Goal: Task Accomplishment & Management: Use online tool/utility

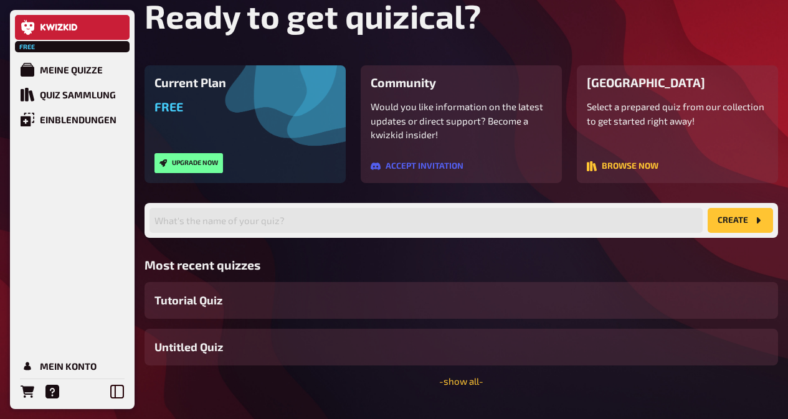
scroll to position [80, 0]
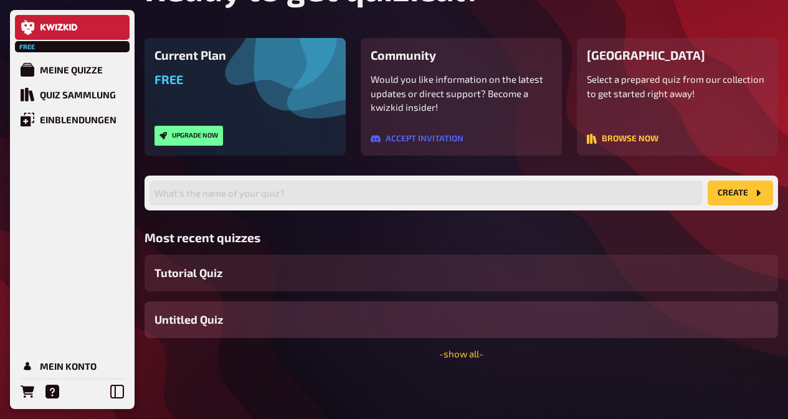
click at [590, 314] on div "Untitled Quiz" at bounding box center [460, 319] width 633 height 37
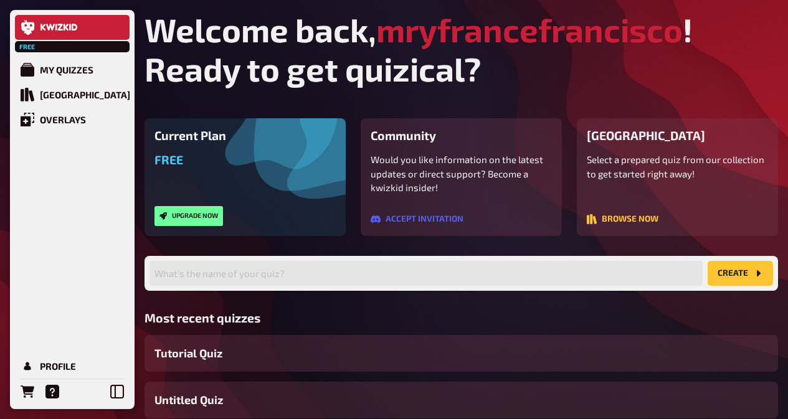
click at [746, 263] on button "create" at bounding box center [739, 273] width 65 height 25
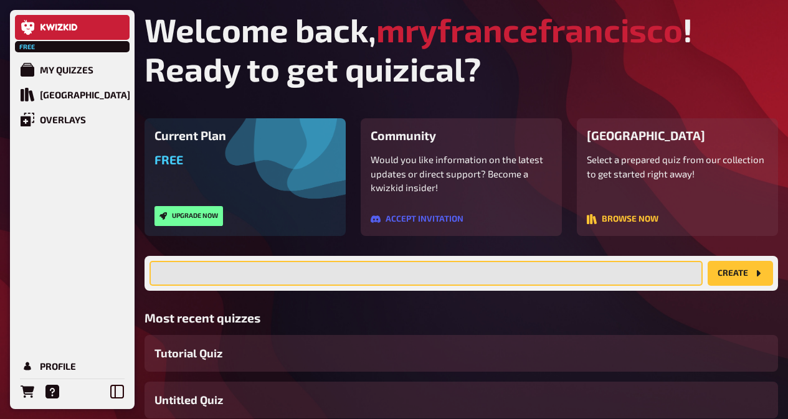
click at [615, 276] on input "text" at bounding box center [425, 273] width 553 height 25
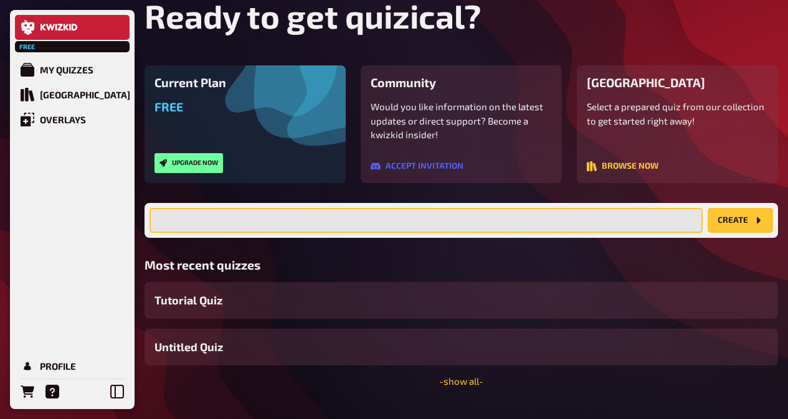
scroll to position [80, 0]
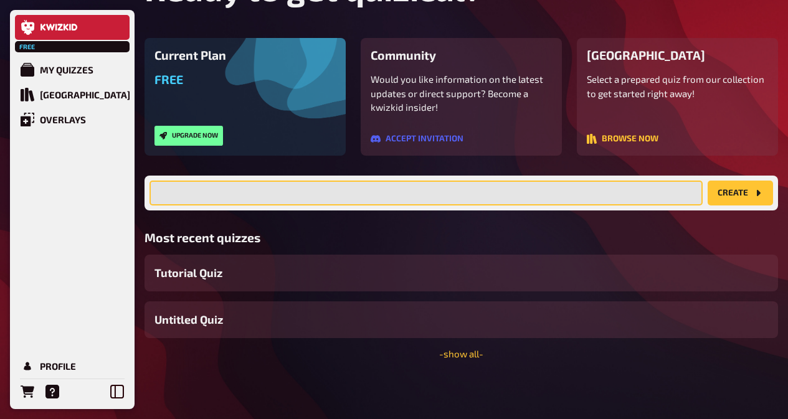
click at [209, 190] on input "text" at bounding box center [425, 193] width 553 height 25
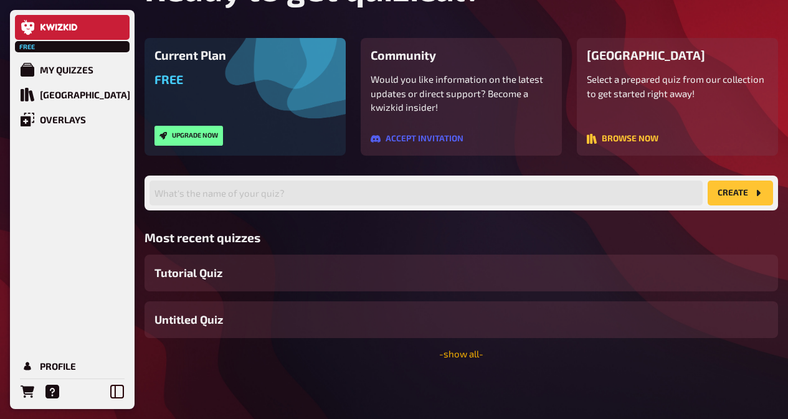
click at [469, 355] on link "- show all -" at bounding box center [461, 353] width 44 height 11
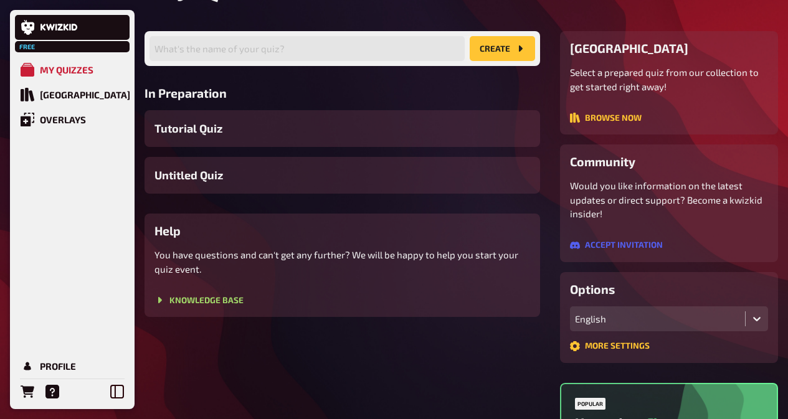
click at [492, 40] on button "create" at bounding box center [501, 48] width 65 height 25
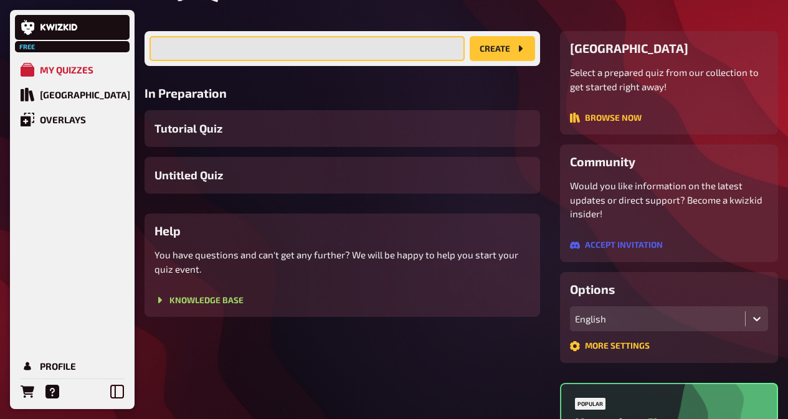
click at [413, 52] on input "text" at bounding box center [306, 48] width 315 height 25
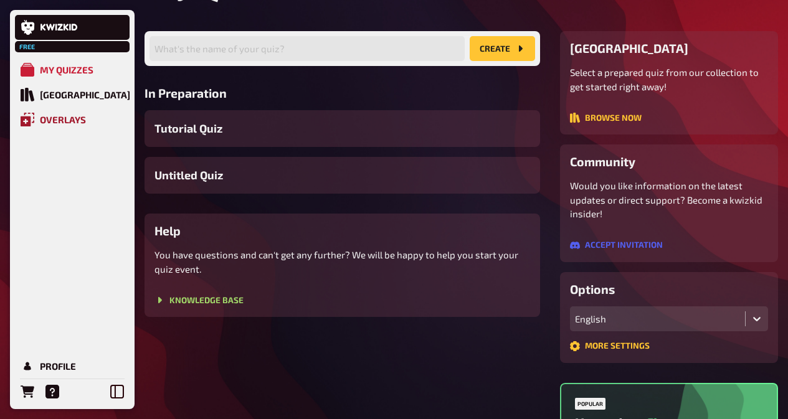
click at [52, 114] on div "Overlays" at bounding box center [63, 119] width 46 height 11
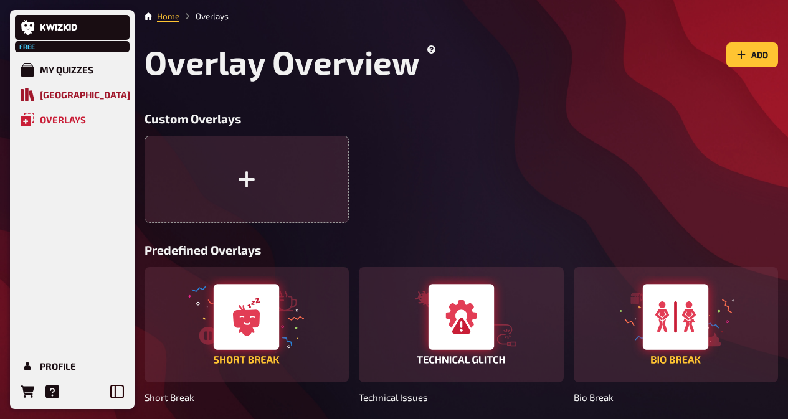
click at [54, 98] on div "[GEOGRAPHIC_DATA]" at bounding box center [85, 94] width 90 height 11
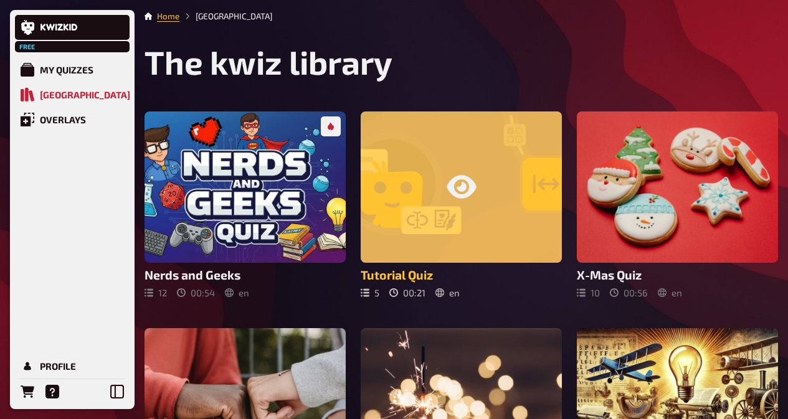
click at [446, 191] on icon at bounding box center [461, 187] width 30 height 30
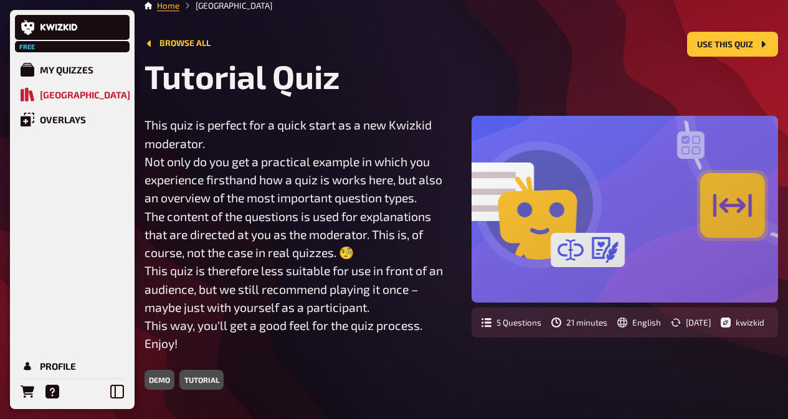
scroll to position [10, 0]
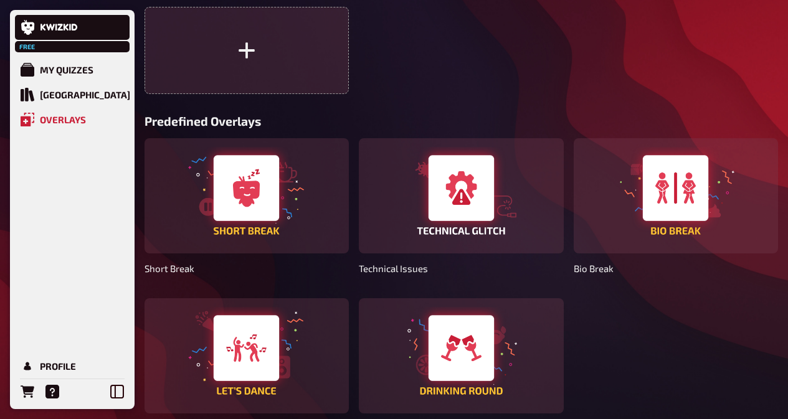
scroll to position [42, 0]
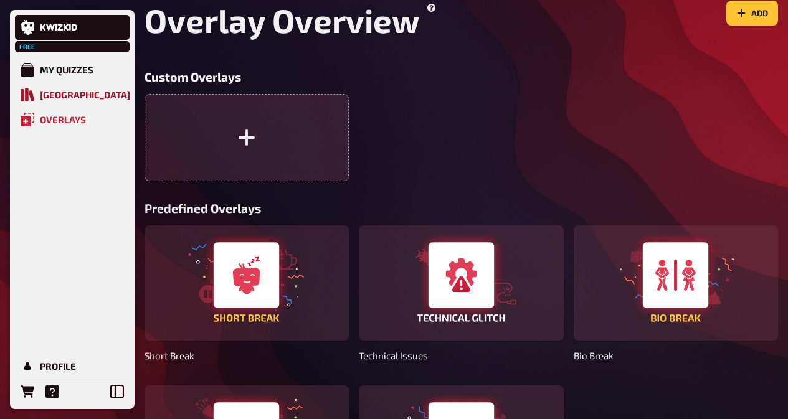
click at [71, 85] on link "[GEOGRAPHIC_DATA]" at bounding box center [72, 94] width 115 height 25
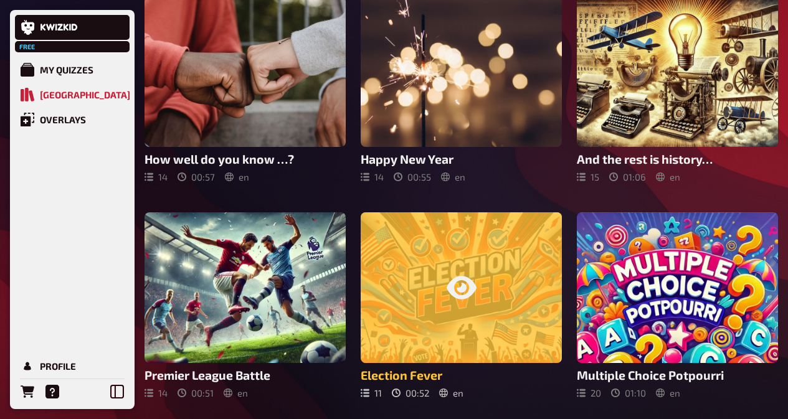
scroll to position [498, 0]
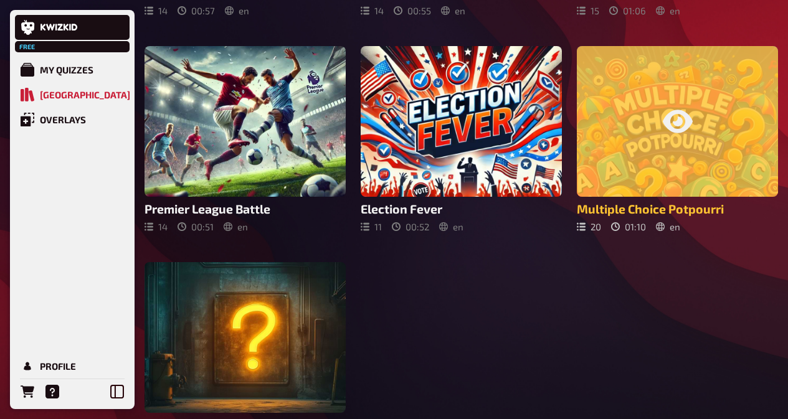
click at [681, 161] on div at bounding box center [677, 121] width 201 height 151
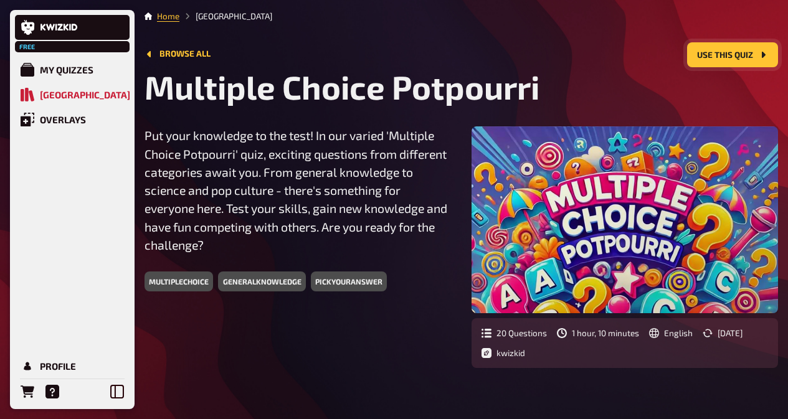
click at [749, 58] on button "Use this quiz" at bounding box center [732, 54] width 91 height 25
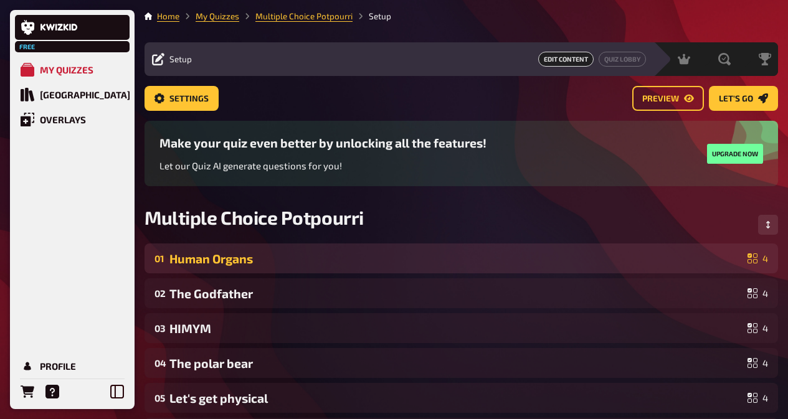
click at [634, 257] on div "Human Organs" at bounding box center [455, 259] width 573 height 14
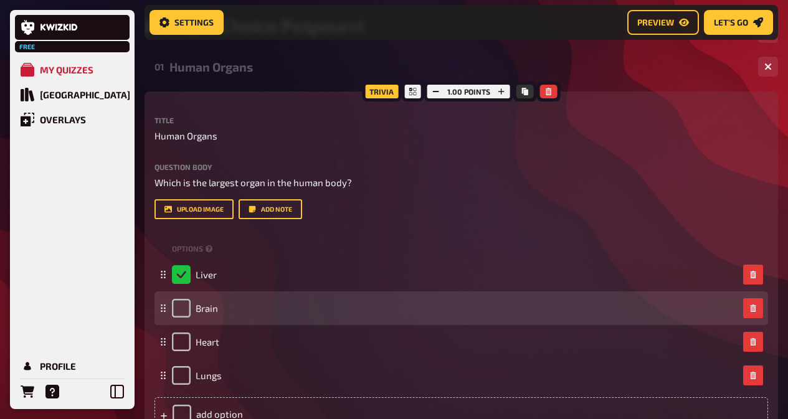
scroll to position [176, 0]
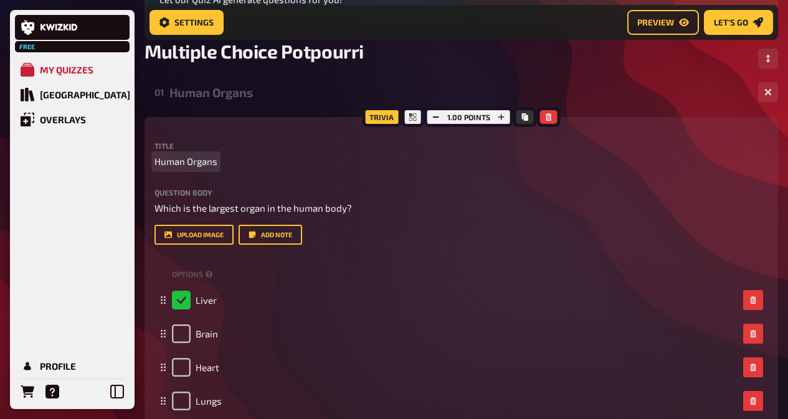
click at [248, 163] on p "Human Organs" at bounding box center [460, 161] width 613 height 14
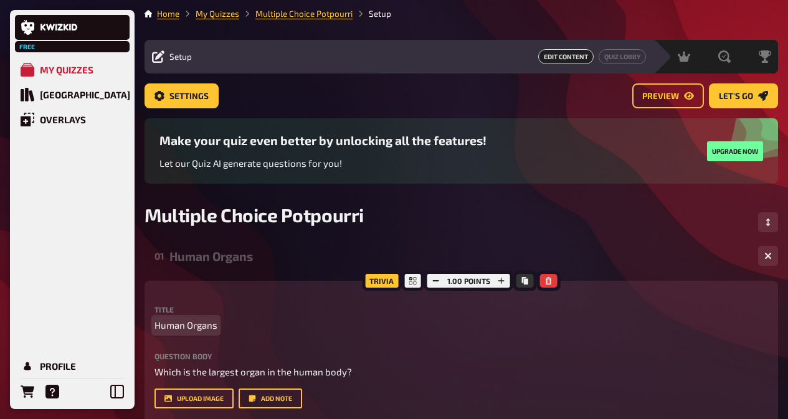
scroll to position [0, 0]
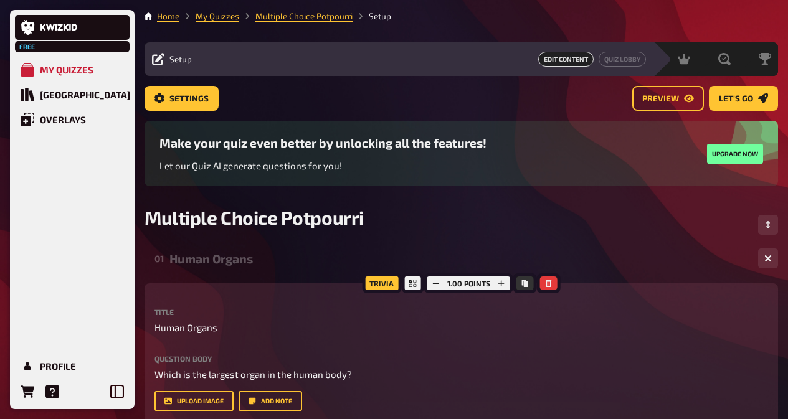
click at [272, 156] on div "Make your quiz even better by unlocking all the features! Let our Quiz AI gener…" at bounding box center [322, 153] width 327 height 35
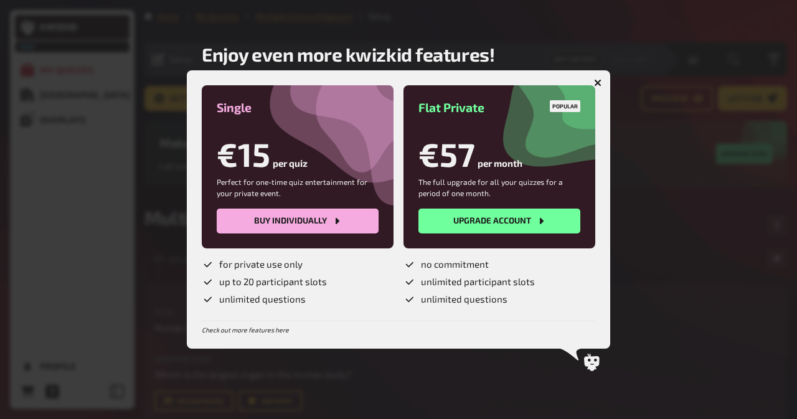
click at [600, 78] on button "button" at bounding box center [598, 83] width 20 height 20
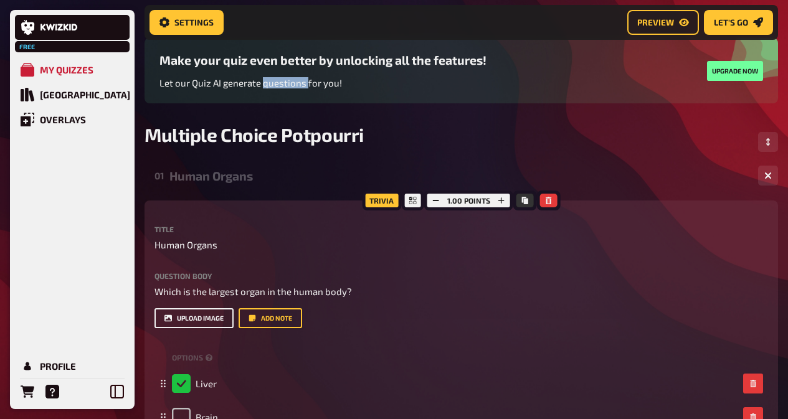
scroll to position [176, 0]
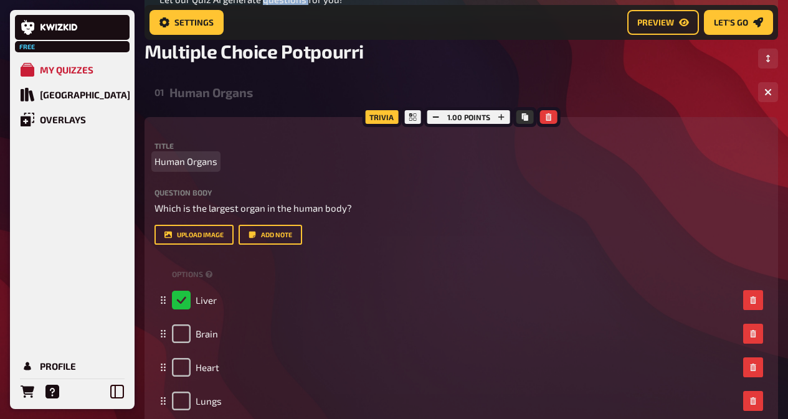
click at [239, 161] on p "Human Organs" at bounding box center [460, 161] width 613 height 14
click at [221, 161] on p "Human Organs" at bounding box center [460, 161] width 613 height 14
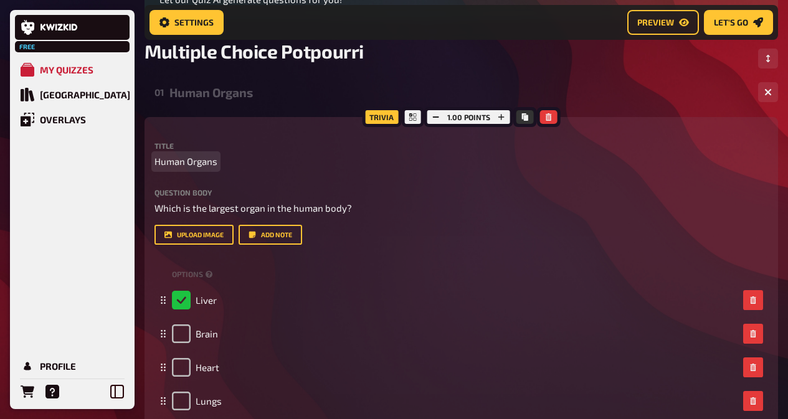
click at [221, 161] on p "Human Organs" at bounding box center [460, 161] width 613 height 14
click at [215, 160] on span "Human Organs" at bounding box center [185, 161] width 63 height 14
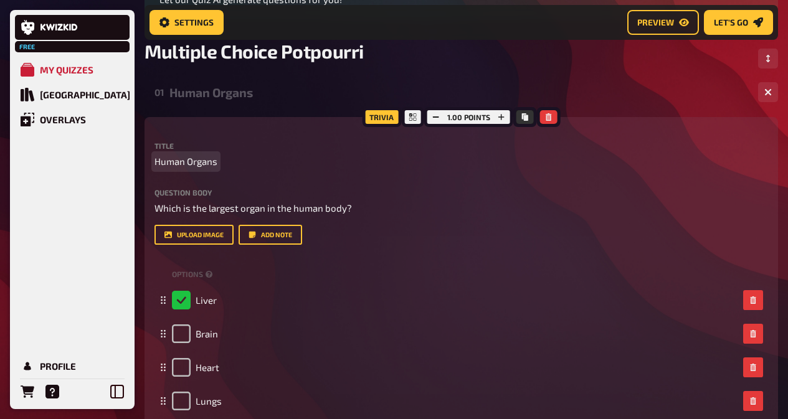
click at [215, 160] on span "Human Organs" at bounding box center [185, 161] width 63 height 14
drag, startPoint x: 154, startPoint y: 159, endPoint x: 219, endPoint y: 161, distance: 64.2
click at [219, 161] on p "Human Organs" at bounding box center [460, 161] width 613 height 14
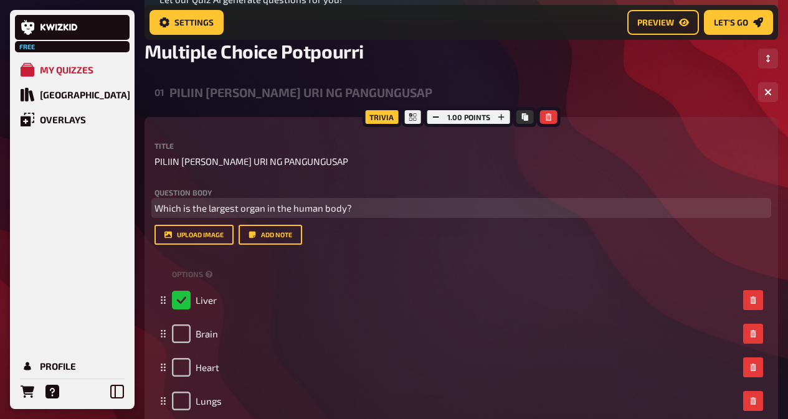
click at [364, 206] on p "Which is the largest organ in the human body?" at bounding box center [460, 208] width 613 height 14
click at [367, 205] on p "Which is the largest organ in the human body?" at bounding box center [460, 208] width 613 height 14
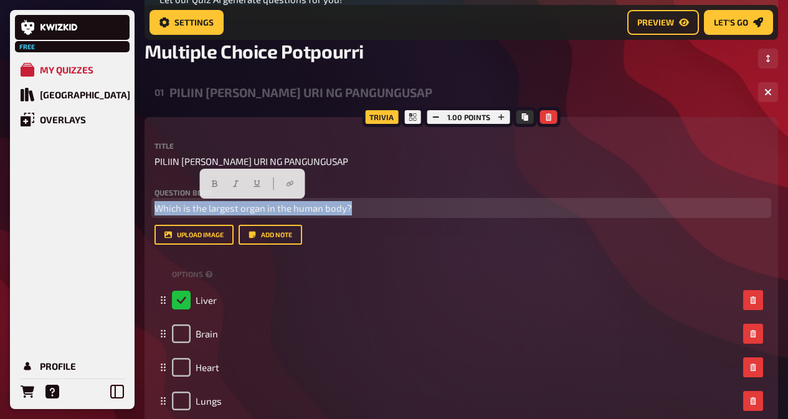
click at [367, 205] on p "Which is the largest organ in the human body?" at bounding box center [460, 208] width 613 height 14
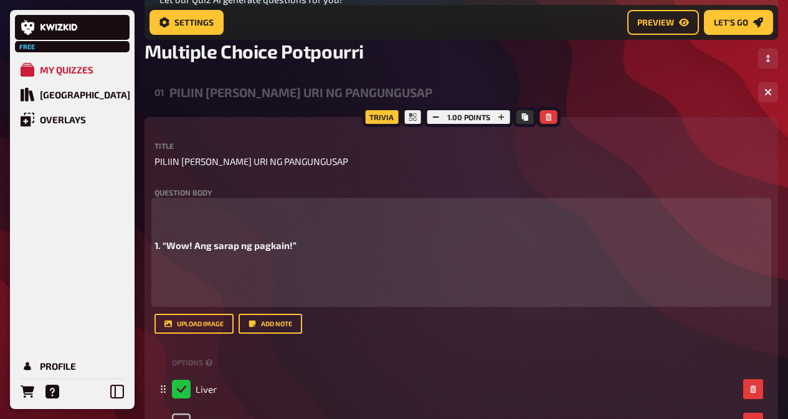
click at [293, 290] on p at bounding box center [460, 282] width 613 height 42
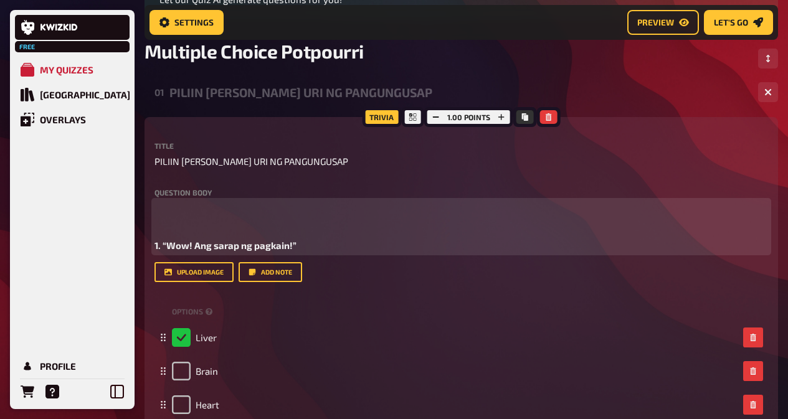
click at [209, 240] on span "1. “Wow! Ang sarap ng pagkain!”" at bounding box center [225, 245] width 142 height 11
click at [293, 218] on p at bounding box center [460, 215] width 613 height 28
click at [201, 231] on div "1. “Wow! Ang sarap ng pagkain!”" at bounding box center [460, 227] width 613 height 52
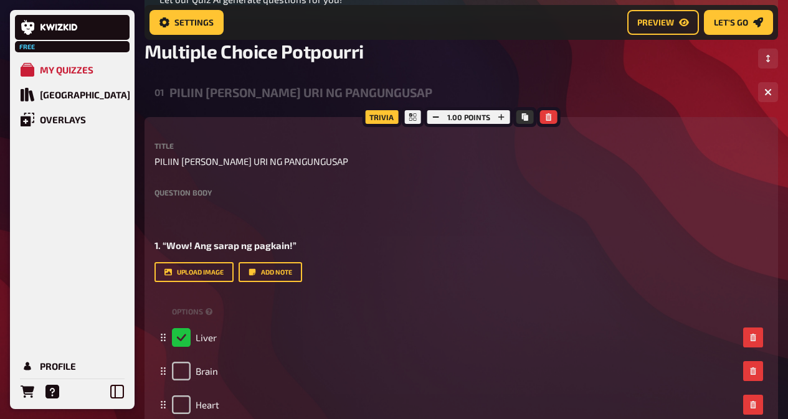
click at [154, 246] on div "Trivia 1.00 points Title PILIIN [PERSON_NAME] URI NG PANGUNGUSAP Question body …" at bounding box center [460, 310] width 633 height 387
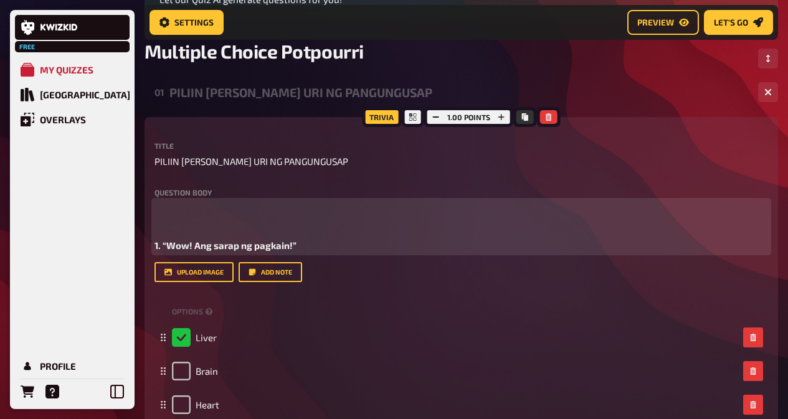
click at [155, 245] on span "1. “Wow! Ang sarap ng pagkain!”" at bounding box center [225, 245] width 142 height 11
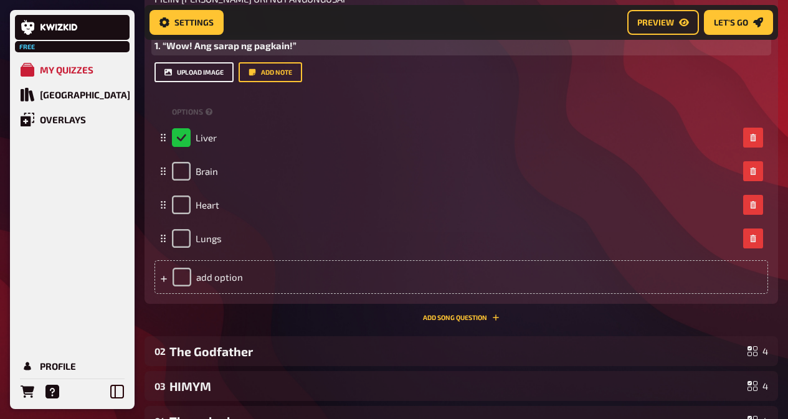
scroll to position [342, 0]
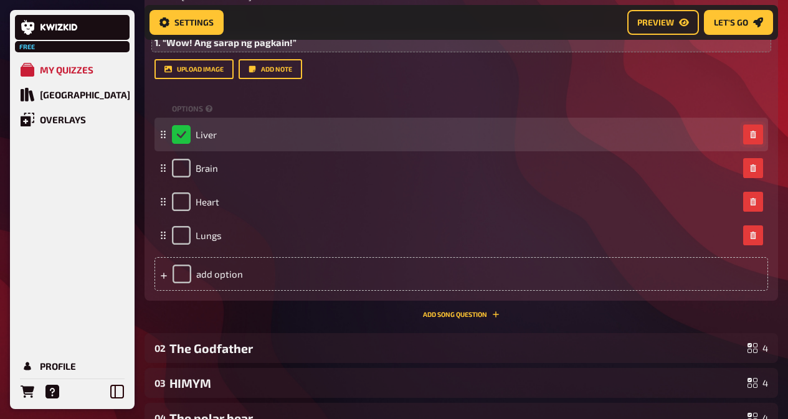
click at [755, 126] on button "button" at bounding box center [753, 135] width 20 height 20
checkbox input "false"
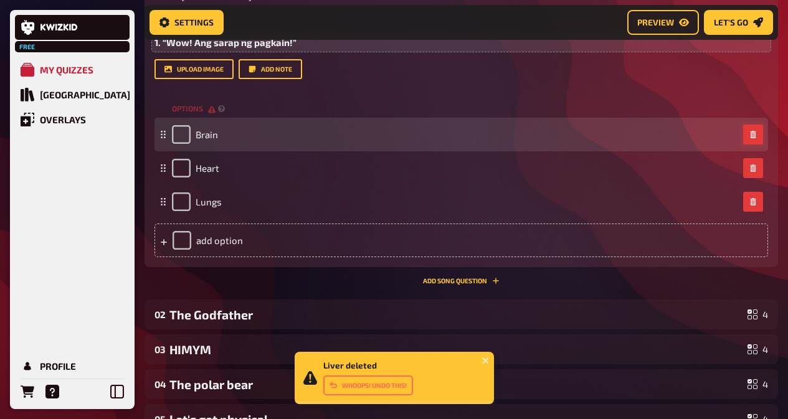
click at [755, 130] on button "button" at bounding box center [753, 135] width 20 height 20
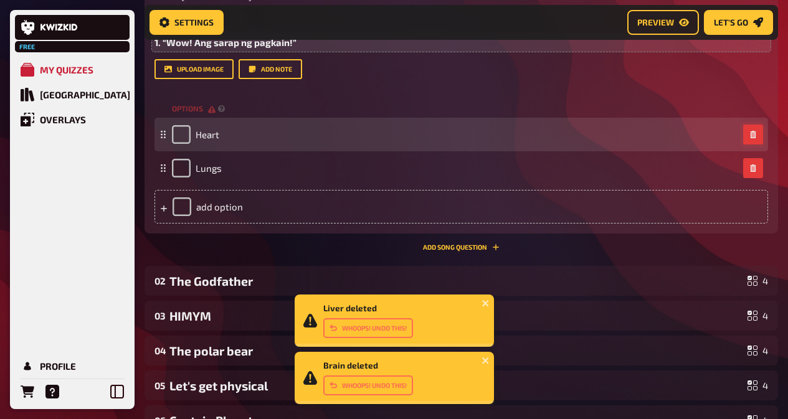
click at [755, 130] on button "button" at bounding box center [753, 135] width 20 height 20
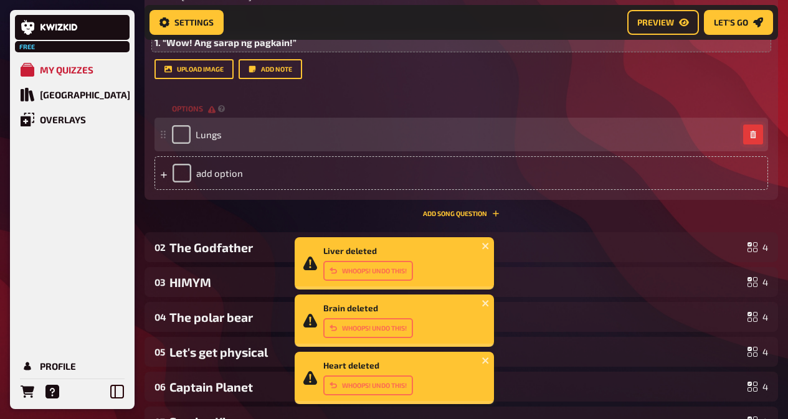
click at [755, 130] on button "button" at bounding box center [753, 135] width 20 height 20
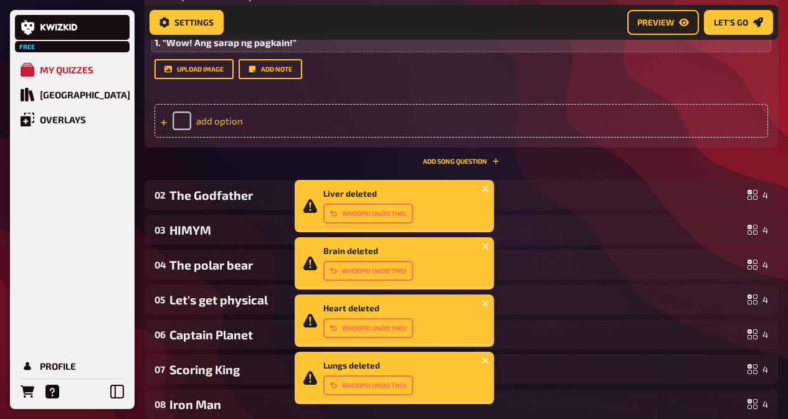
click at [731, 118] on div "add option" at bounding box center [460, 121] width 613 height 34
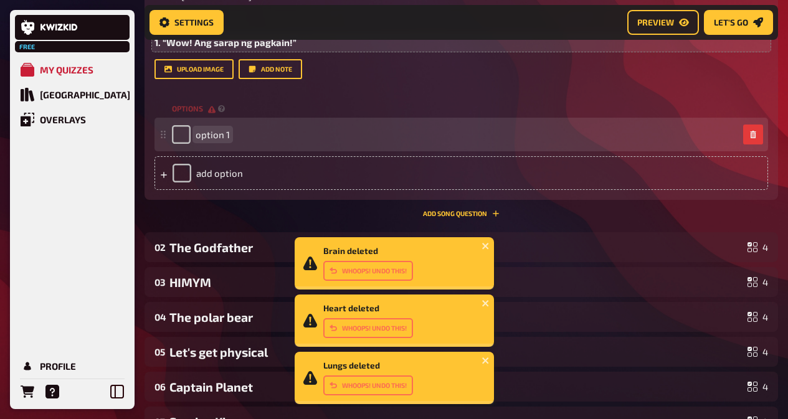
click at [262, 124] on div "option 1" at bounding box center [460, 135] width 613 height 34
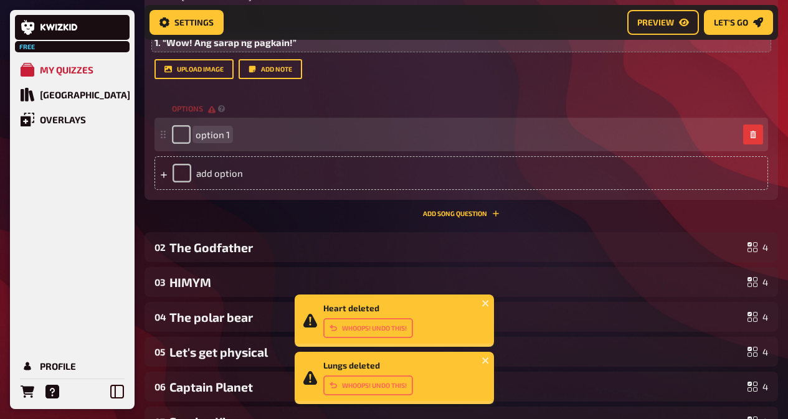
click at [231, 136] on div "option 1" at bounding box center [455, 134] width 566 height 19
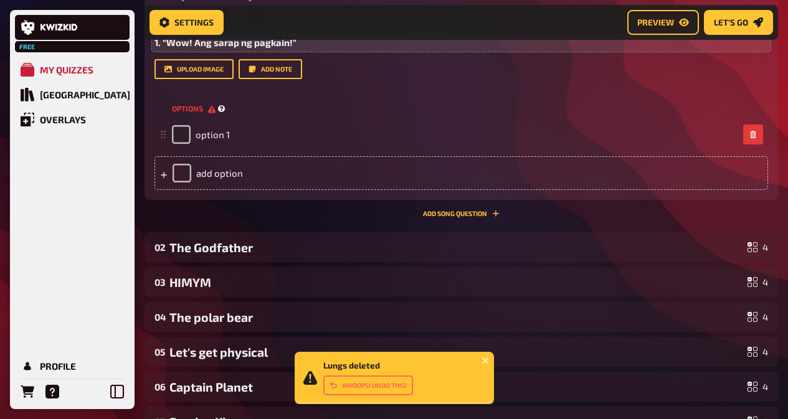
click at [197, 113] on span "options" at bounding box center [194, 108] width 44 height 11
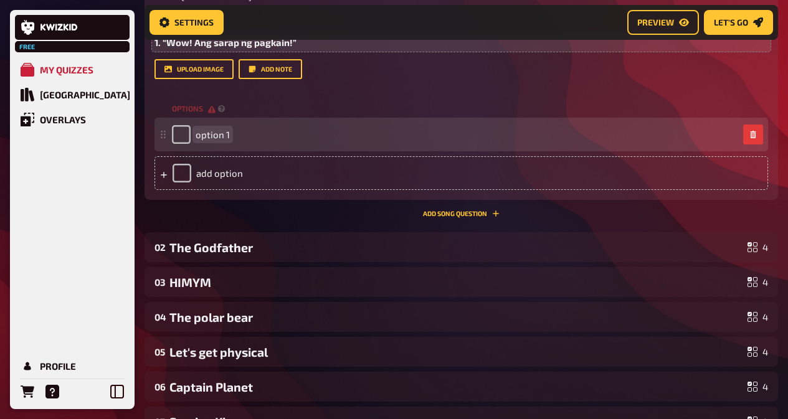
click at [222, 134] on span "option 1" at bounding box center [213, 134] width 34 height 11
click at [197, 133] on div at bounding box center [455, 134] width 566 height 19
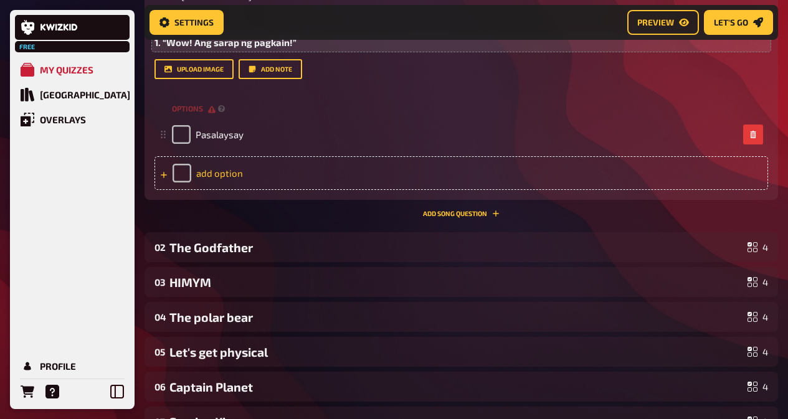
click at [255, 179] on div "add option" at bounding box center [460, 173] width 613 height 34
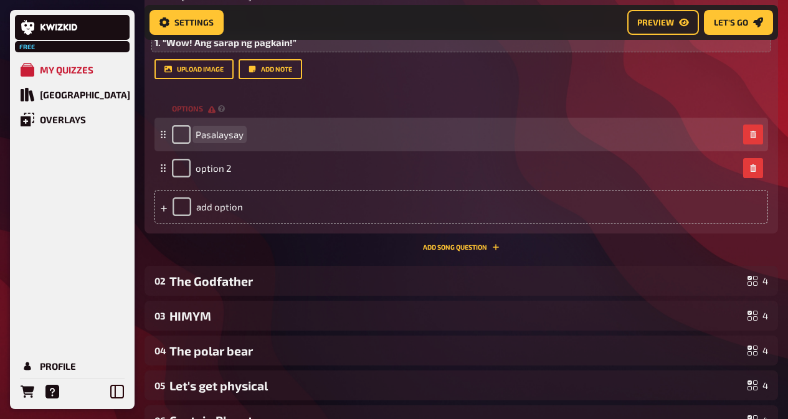
click at [194, 134] on div "Pasalaysay" at bounding box center [208, 134] width 72 height 19
click at [192, 134] on div "Pasalaysay" at bounding box center [208, 134] width 72 height 19
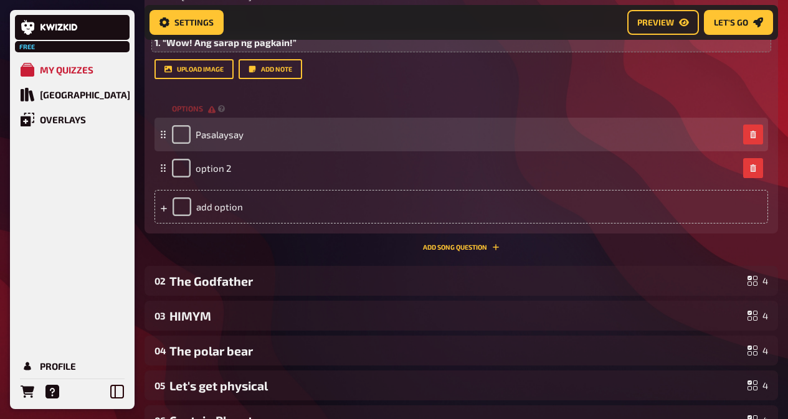
click at [192, 134] on div "Pasalaysay" at bounding box center [208, 134] width 72 height 19
click at [194, 133] on div "Pasalaysay" at bounding box center [208, 134] width 72 height 19
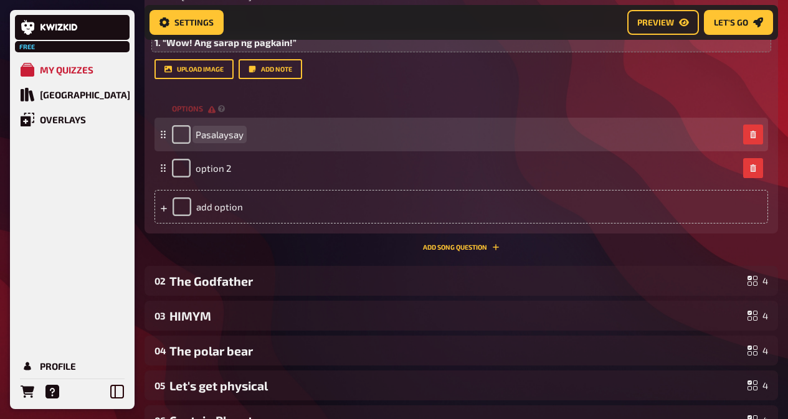
click at [207, 136] on span "Pasalaysay" at bounding box center [220, 134] width 48 height 11
click at [194, 132] on div "Pasalaysay" at bounding box center [208, 134] width 72 height 19
click at [198, 131] on span "Pasalaysay" at bounding box center [220, 134] width 48 height 11
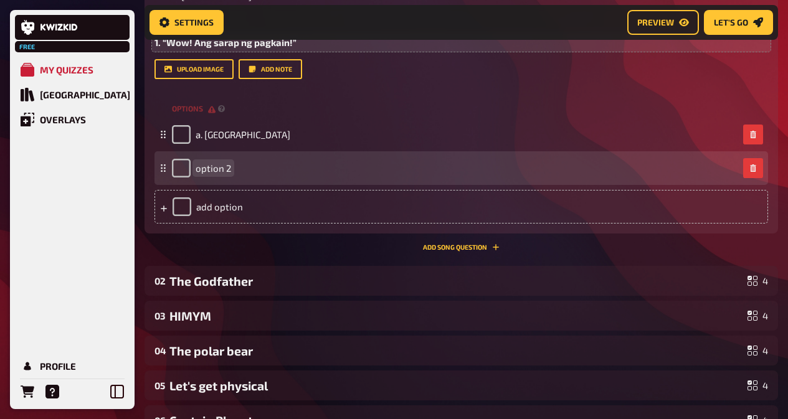
click at [206, 167] on span "option 2" at bounding box center [213, 168] width 35 height 11
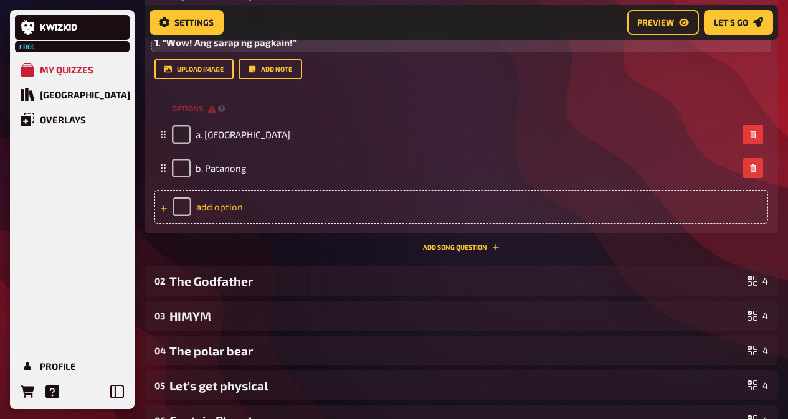
click at [212, 196] on div "add option" at bounding box center [460, 207] width 613 height 34
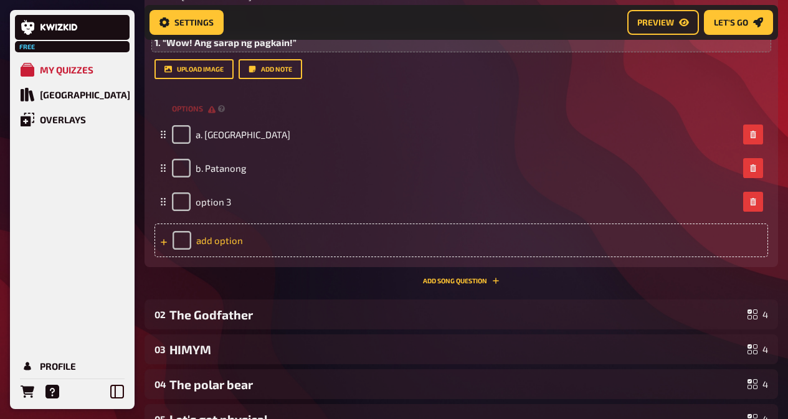
click at [212, 196] on div "option 3" at bounding box center [201, 201] width 59 height 19
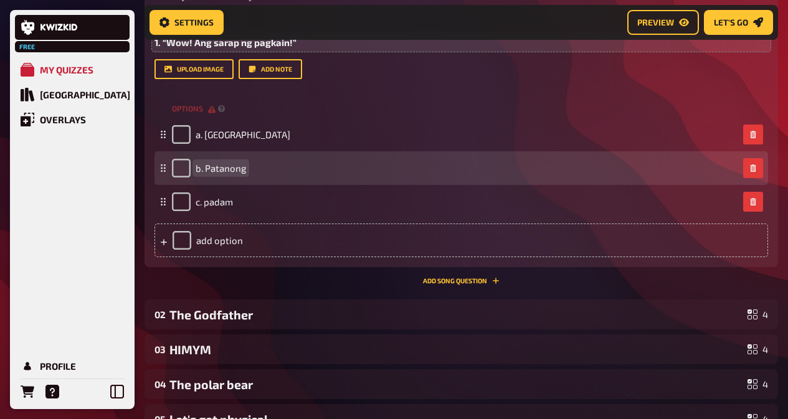
click at [208, 167] on span "b. Patanong" at bounding box center [221, 168] width 50 height 11
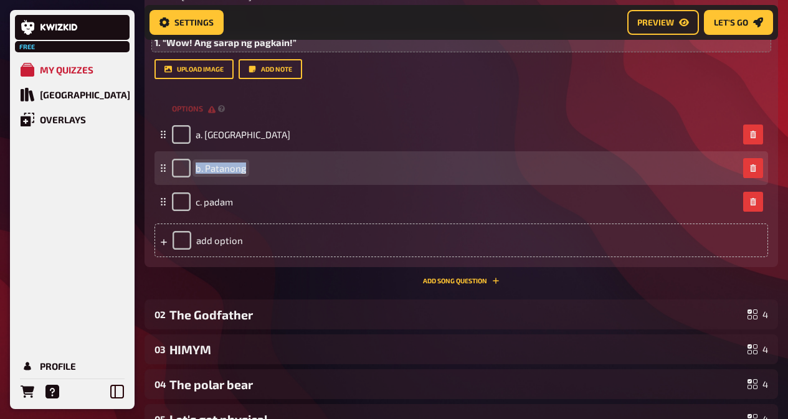
click at [208, 167] on span "b. Patanong" at bounding box center [221, 168] width 50 height 11
click at [211, 168] on span "b. Patanong" at bounding box center [221, 168] width 50 height 11
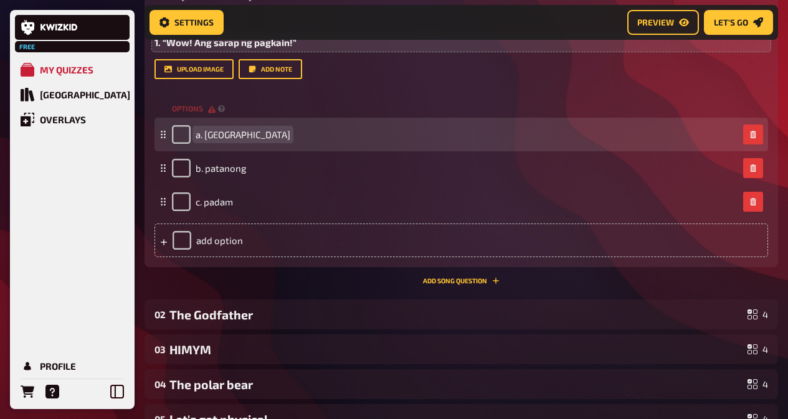
click at [209, 136] on span "a. [GEOGRAPHIC_DATA]" at bounding box center [243, 134] width 95 height 11
click at [209, 130] on span "a. [GEOGRAPHIC_DATA]" at bounding box center [243, 134] width 95 height 11
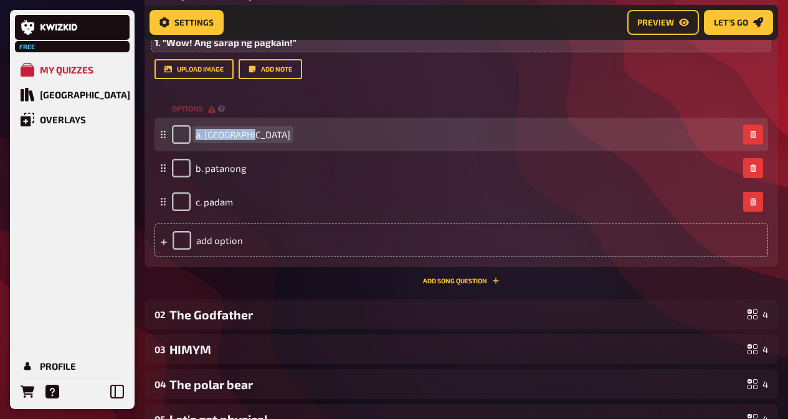
click at [209, 130] on span "a. [GEOGRAPHIC_DATA]" at bounding box center [243, 134] width 95 height 11
click at [209, 134] on span "a. [GEOGRAPHIC_DATA]" at bounding box center [243, 134] width 95 height 11
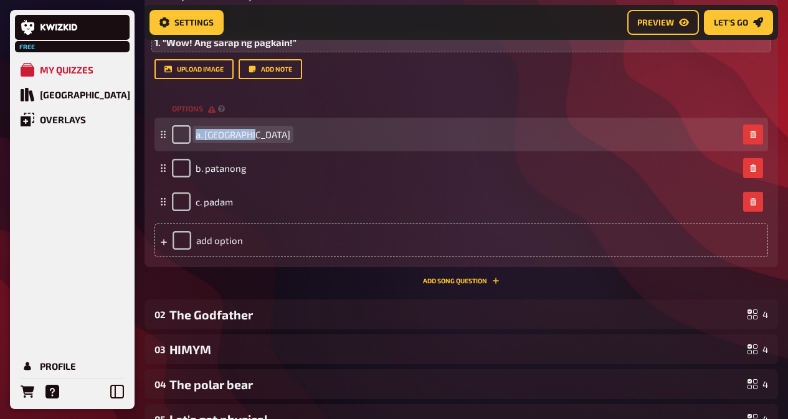
click at [209, 134] on span "a. [GEOGRAPHIC_DATA]" at bounding box center [243, 134] width 95 height 11
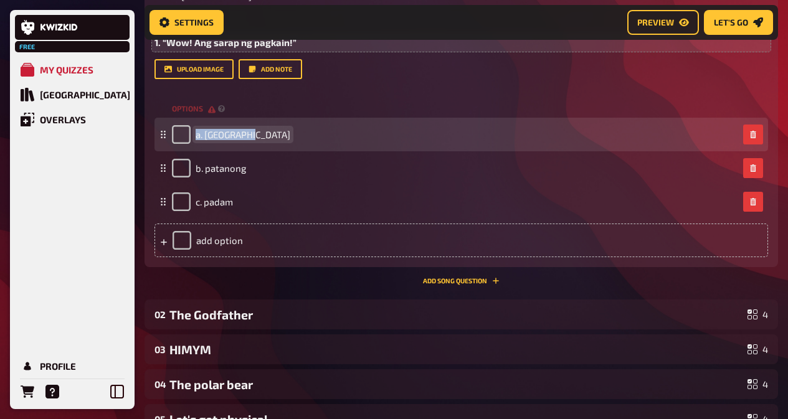
click at [209, 134] on span "a. [GEOGRAPHIC_DATA]" at bounding box center [243, 134] width 95 height 11
click at [209, 135] on span "a. [GEOGRAPHIC_DATA]" at bounding box center [243, 134] width 95 height 11
drag, startPoint x: 217, startPoint y: 133, endPoint x: 232, endPoint y: 134, distance: 15.6
click at [217, 133] on span "a. [GEOGRAPHIC_DATA]" at bounding box center [243, 134] width 95 height 11
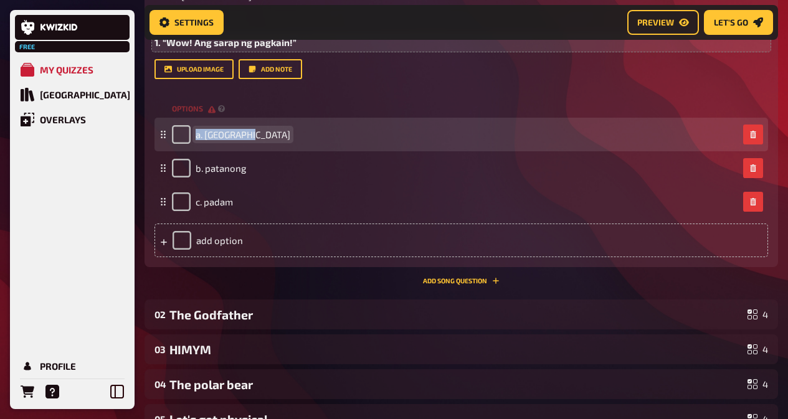
click at [232, 134] on span "a. [GEOGRAPHIC_DATA]" at bounding box center [243, 134] width 95 height 11
click at [211, 136] on span "a. [GEOGRAPHIC_DATA]" at bounding box center [243, 134] width 95 height 11
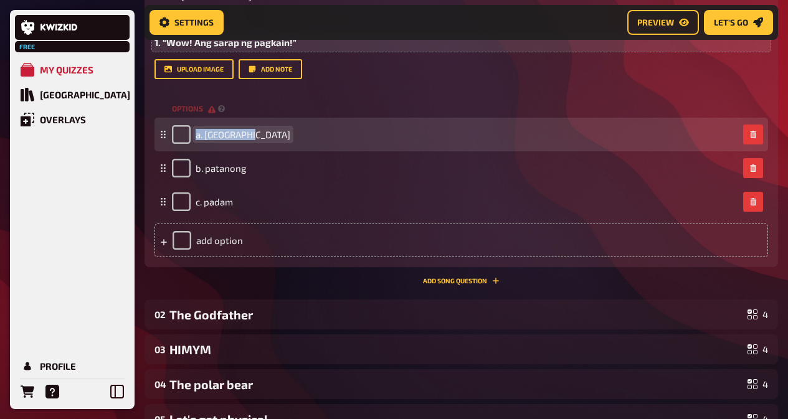
click at [212, 136] on span "a. [GEOGRAPHIC_DATA]" at bounding box center [243, 134] width 95 height 11
click at [214, 136] on span "a. [GEOGRAPHIC_DATA]" at bounding box center [243, 134] width 95 height 11
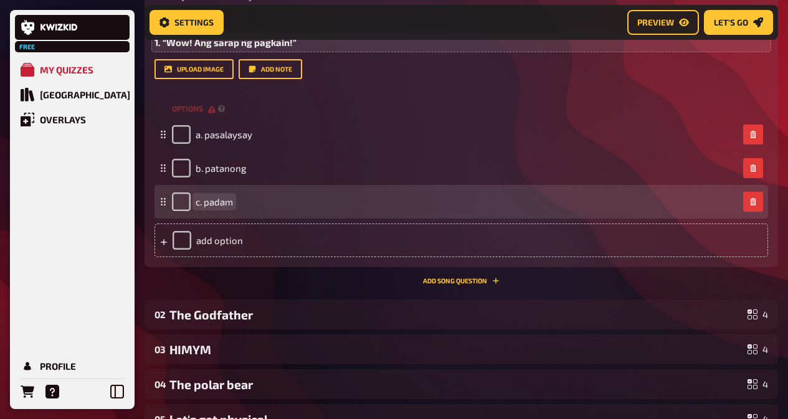
click at [242, 205] on div "c. padam" at bounding box center [455, 201] width 566 height 19
click at [235, 202] on div "c. padam" at bounding box center [455, 201] width 566 height 19
click at [231, 201] on span "c. padam" at bounding box center [214, 201] width 37 height 11
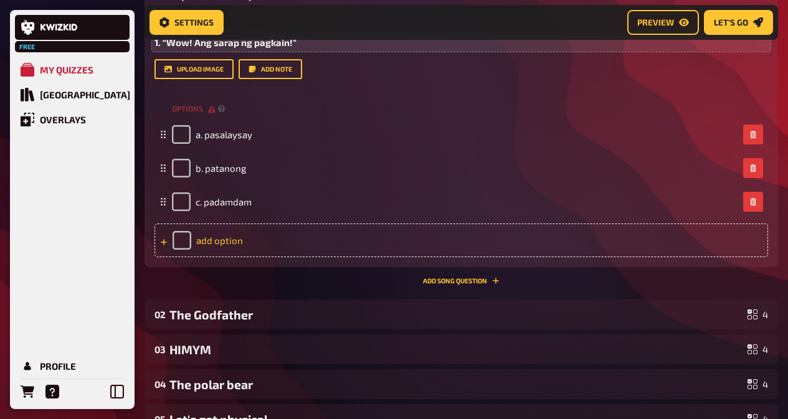
click at [258, 226] on div "add option" at bounding box center [460, 241] width 613 height 34
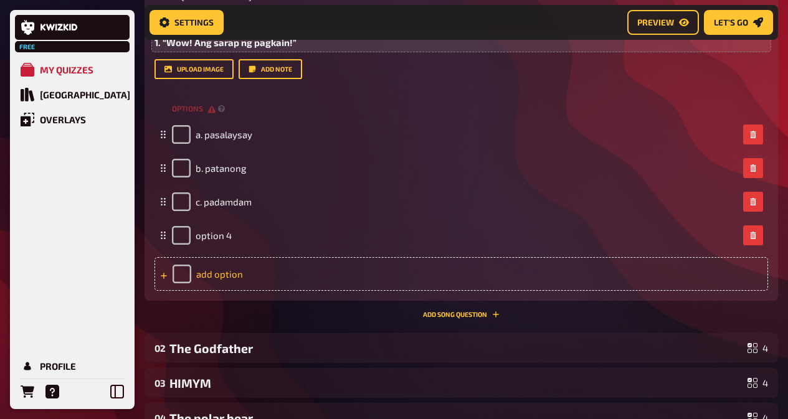
click at [258, 226] on div "option 4" at bounding box center [455, 235] width 566 height 19
click at [324, 306] on div "Trivia 1.00 points Title PILIIN [PERSON_NAME] URI NG PANGUNGUSAP Question body …" at bounding box center [460, 134] width 633 height 367
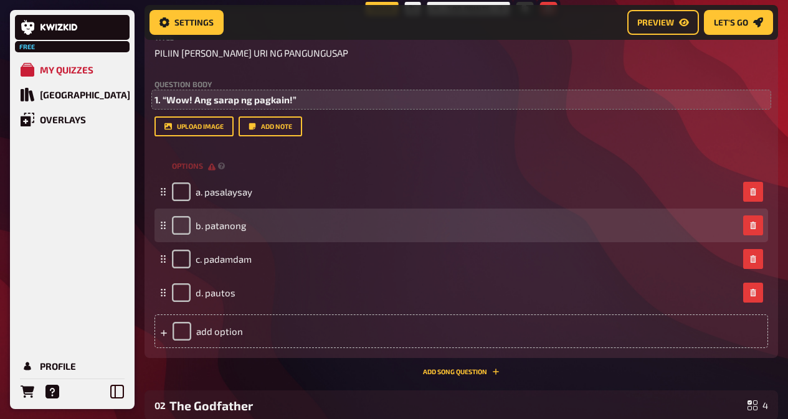
scroll to position [259, 0]
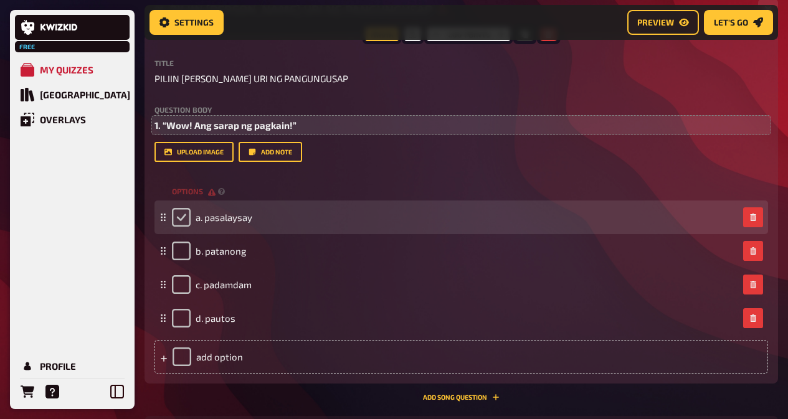
click at [179, 227] on input "checkbox" at bounding box center [181, 217] width 19 height 19
checkbox input "true"
click at [179, 227] on div "a. pasalaysay" at bounding box center [212, 217] width 80 height 19
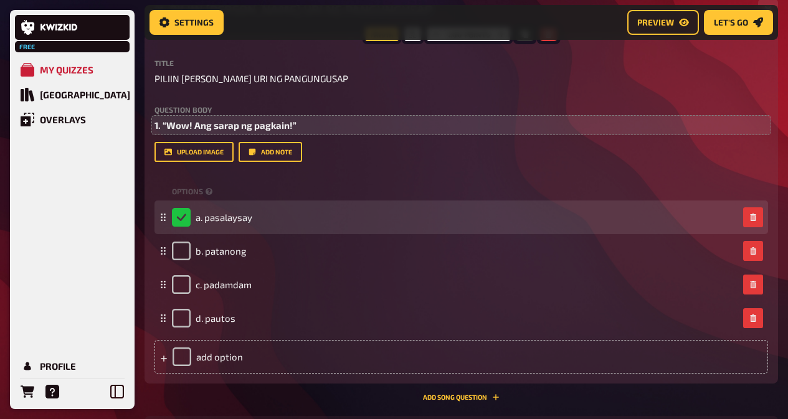
click at [179, 227] on div "a. pasalaysay" at bounding box center [212, 217] width 80 height 19
click at [181, 217] on div "a. pasalaysay" at bounding box center [212, 217] width 80 height 19
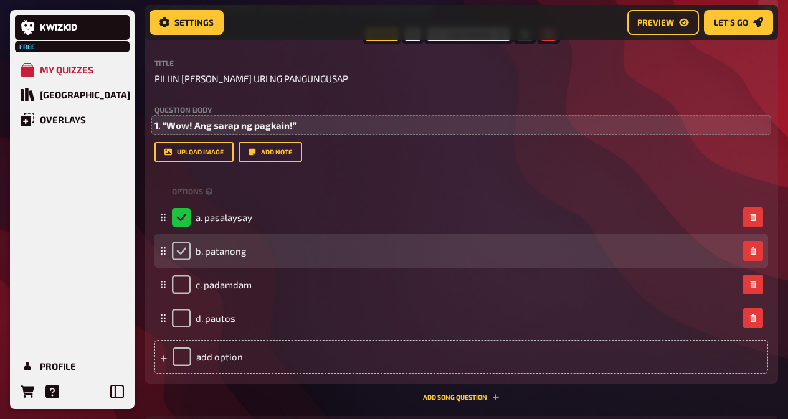
click at [186, 248] on input "checkbox" at bounding box center [181, 251] width 19 height 19
checkbox input "true"
checkbox input "false"
click at [186, 248] on div "b. patanong" at bounding box center [209, 251] width 74 height 19
click at [174, 258] on div "b. patanong" at bounding box center [209, 251] width 74 height 19
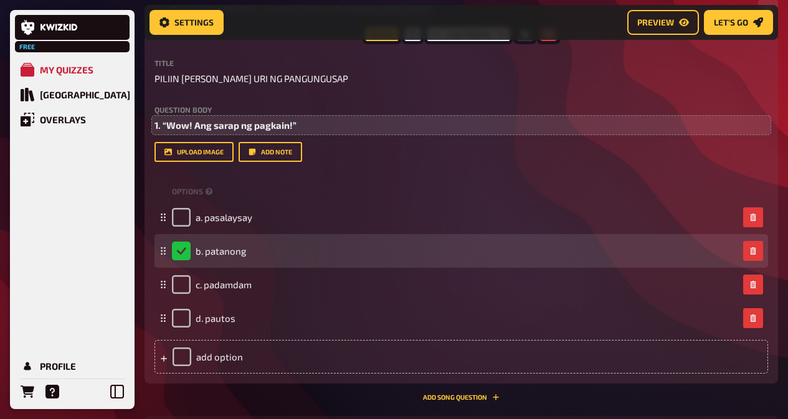
click at [174, 258] on div "b. patanong" at bounding box center [209, 251] width 74 height 19
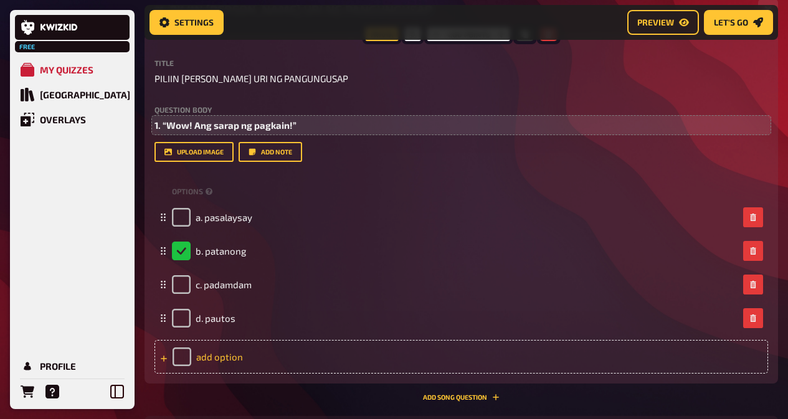
click at [181, 360] on div "add option" at bounding box center [460, 357] width 613 height 34
checkbox input "false"
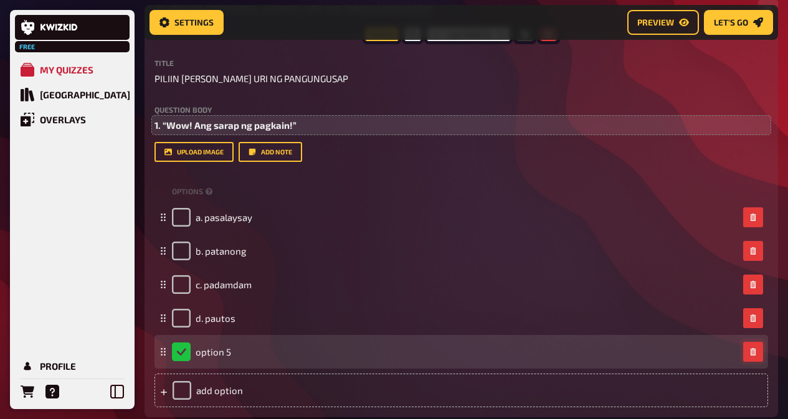
click at [751, 355] on icon "button" at bounding box center [753, 351] width 6 height 7
click at [751, 374] on div "add option" at bounding box center [460, 391] width 613 height 34
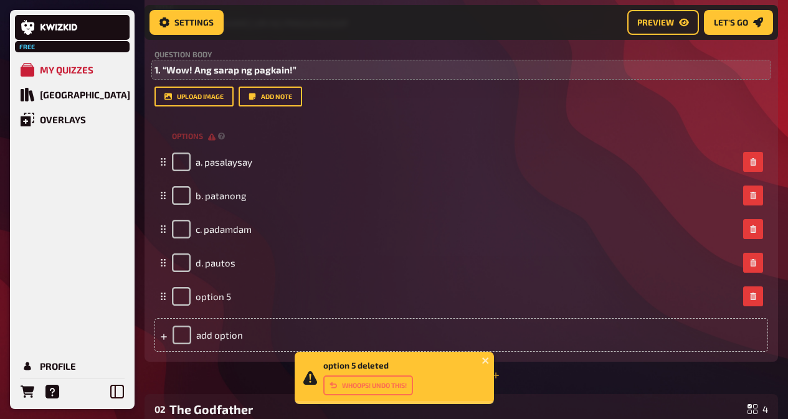
scroll to position [342, 0]
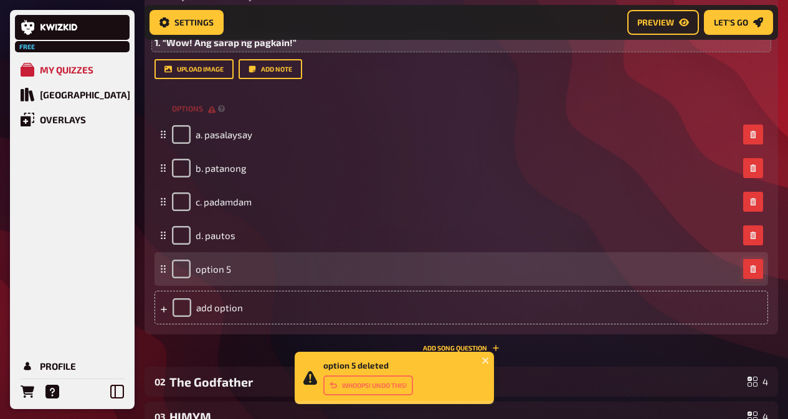
click at [758, 273] on button "button" at bounding box center [753, 269] width 20 height 20
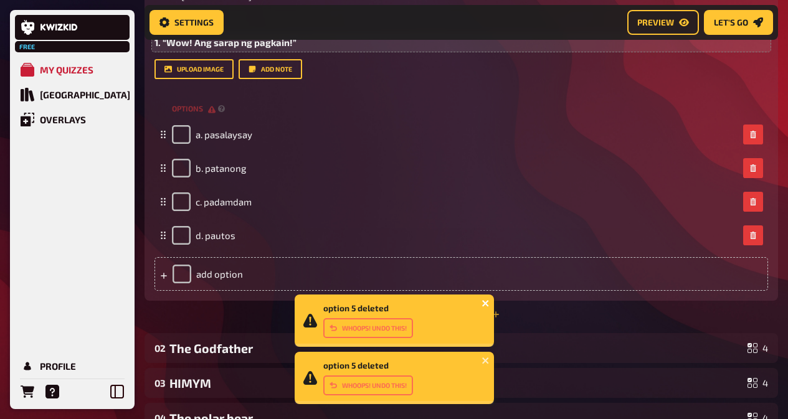
click at [483, 299] on icon "close" at bounding box center [485, 303] width 9 height 10
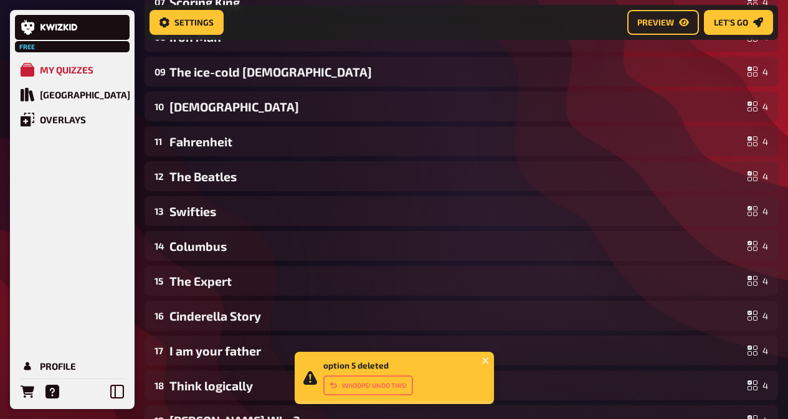
scroll to position [837, 0]
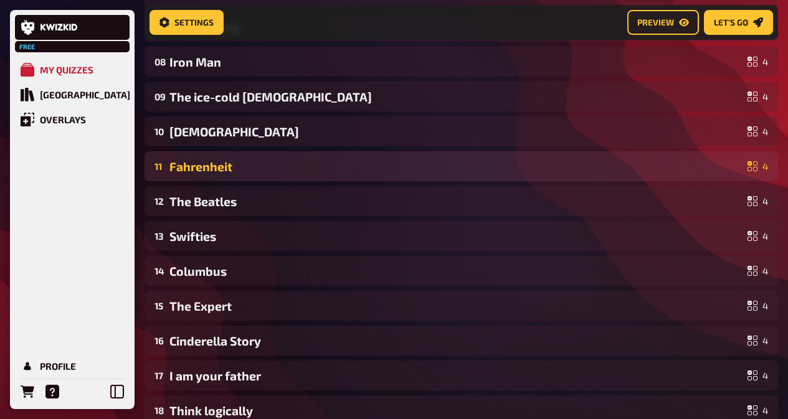
click at [694, 168] on div "Fahrenheit" at bounding box center [455, 166] width 573 height 14
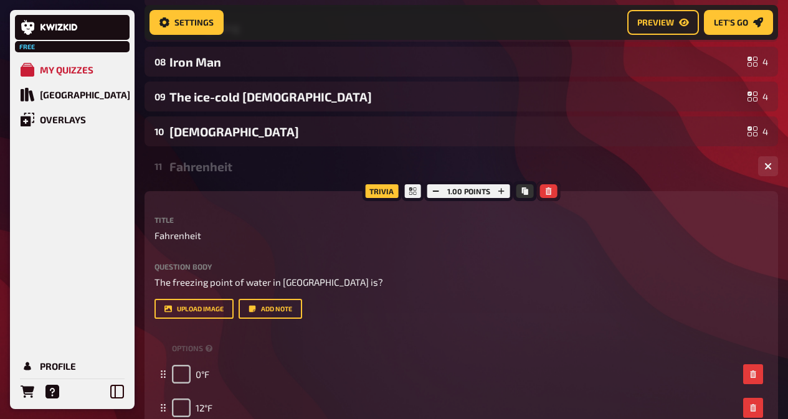
click at [555, 194] on button "button" at bounding box center [548, 191] width 17 height 14
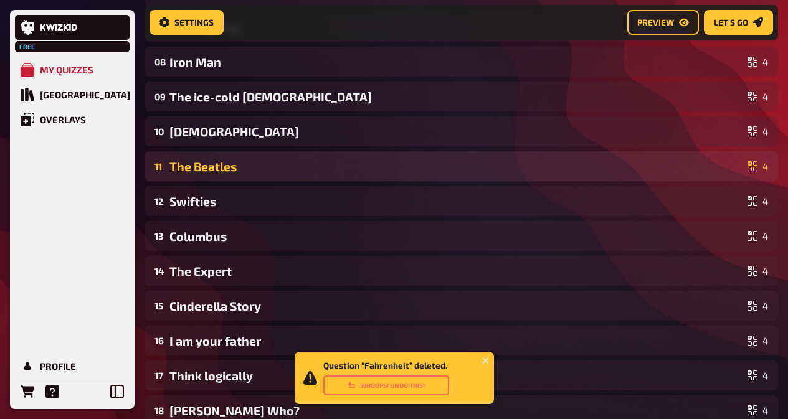
click at [554, 174] on div "11 The Beatles 4" at bounding box center [460, 166] width 633 height 30
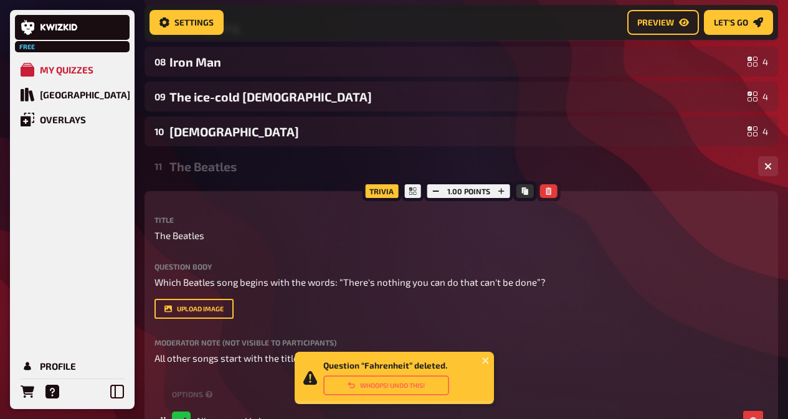
click at [542, 189] on button "button" at bounding box center [548, 191] width 17 height 14
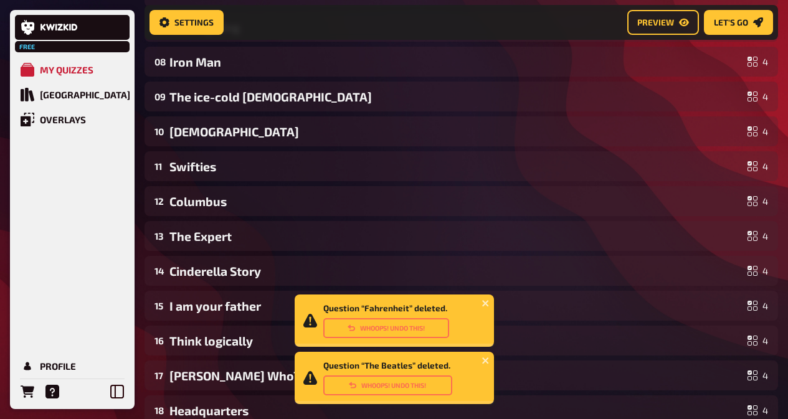
click at [542, 189] on div "12 Columbus 4" at bounding box center [460, 201] width 633 height 30
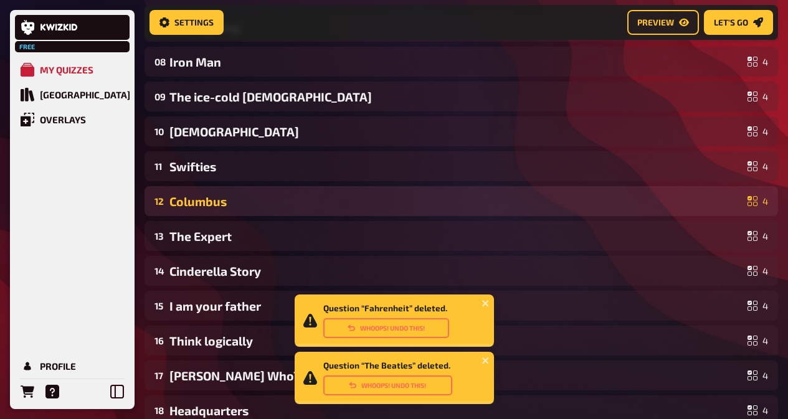
click at [542, 189] on div "12 Columbus 4" at bounding box center [460, 201] width 633 height 30
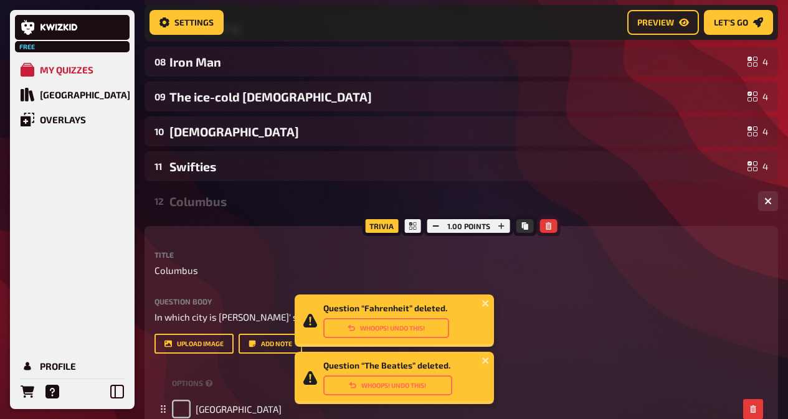
click at [544, 221] on button "button" at bounding box center [548, 226] width 17 height 14
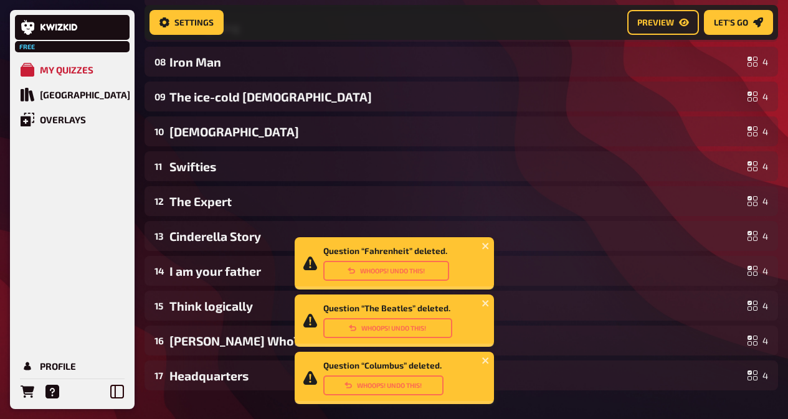
click at [544, 221] on div "13 Cinderella Story 4" at bounding box center [460, 236] width 633 height 30
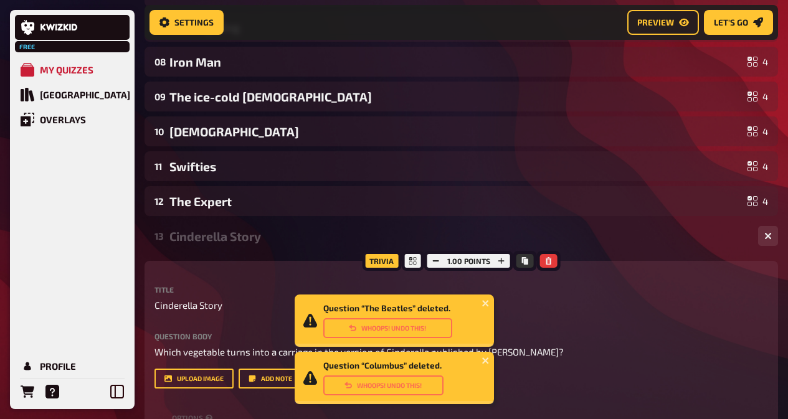
click at [545, 253] on div at bounding box center [549, 261] width 24 height 20
click at [547, 255] on button "button" at bounding box center [548, 261] width 17 height 14
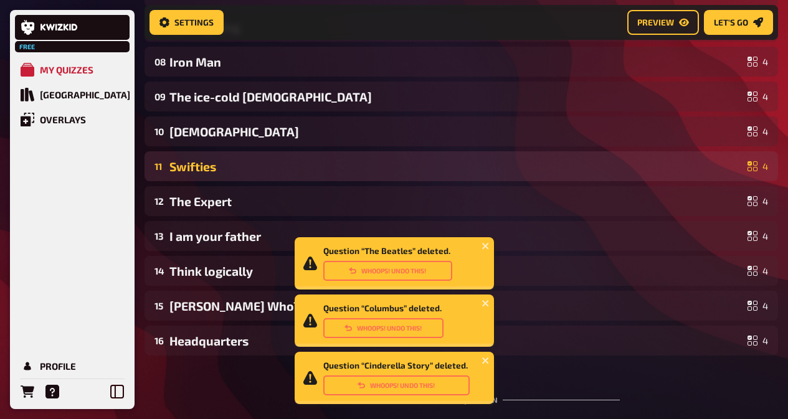
click at [490, 177] on div "11 Swifties 4" at bounding box center [460, 166] width 633 height 30
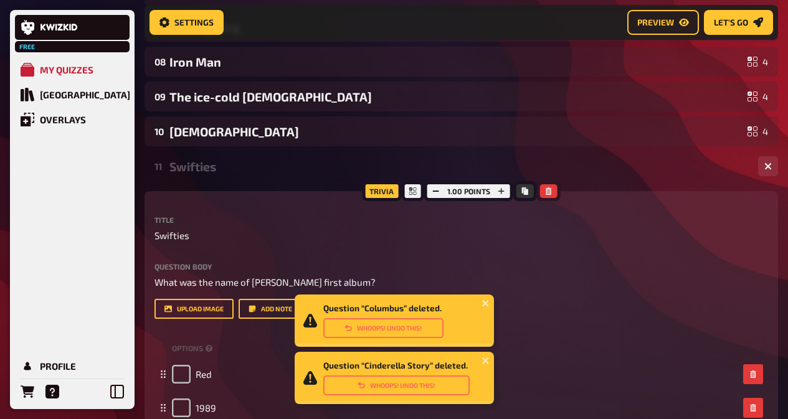
click at [550, 188] on icon "button" at bounding box center [548, 190] width 7 height 7
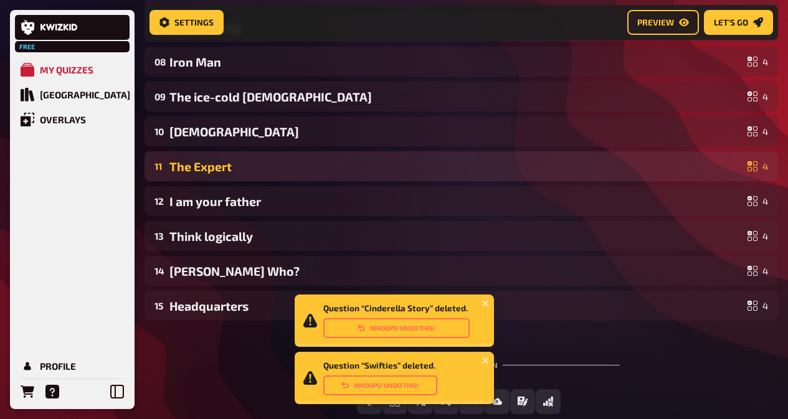
click at [515, 172] on div "The Expert" at bounding box center [455, 166] width 573 height 14
click at [515, 172] on div "11 The Expert 4" at bounding box center [460, 166] width 633 height 30
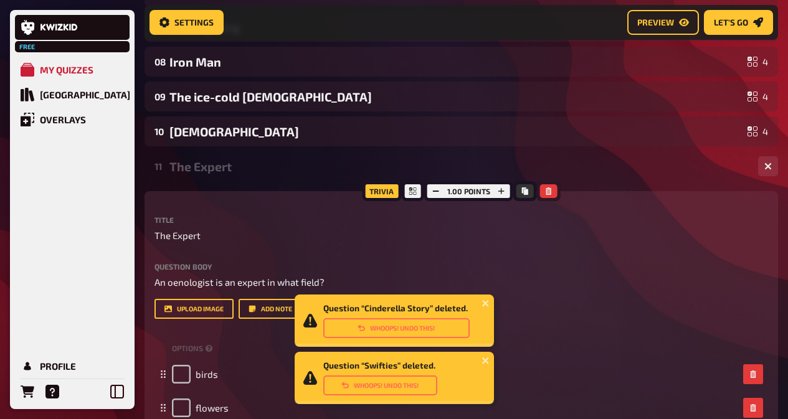
click at [542, 190] on button "button" at bounding box center [548, 191] width 17 height 14
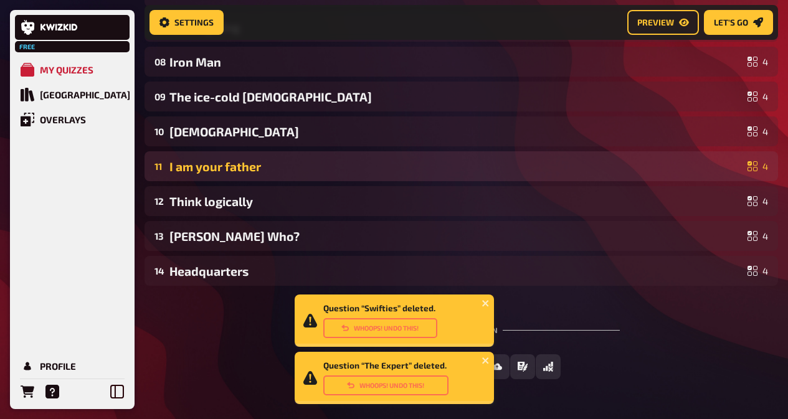
click at [538, 178] on div "11 I am your father [DEMOGRAPHIC_DATA]" at bounding box center [460, 166] width 633 height 30
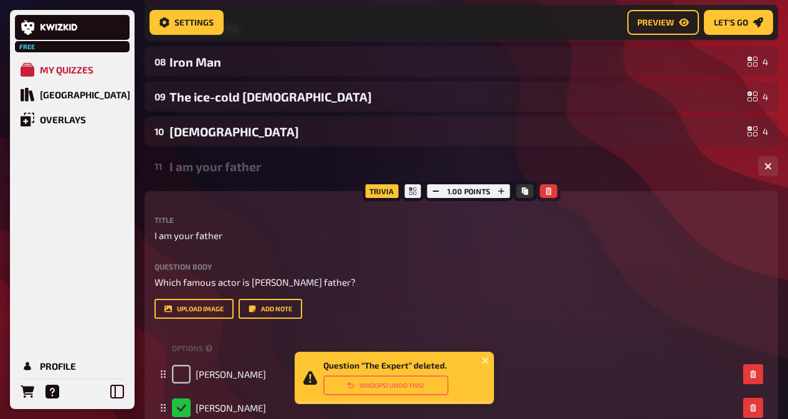
click at [555, 187] on button "button" at bounding box center [548, 191] width 17 height 14
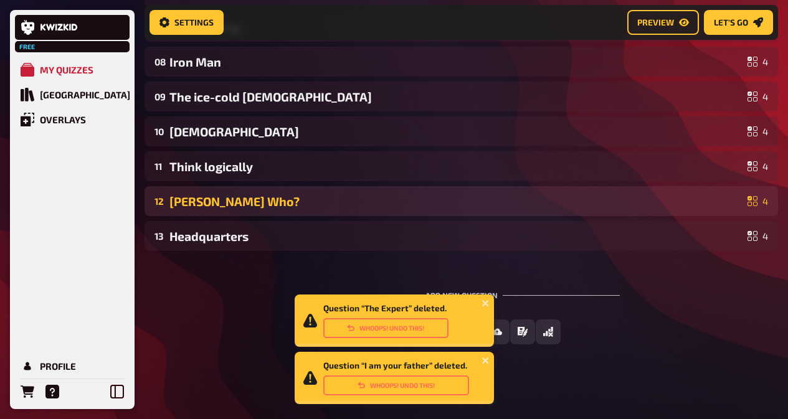
click at [543, 187] on div "12 [PERSON_NAME] Who? 4" at bounding box center [460, 201] width 633 height 30
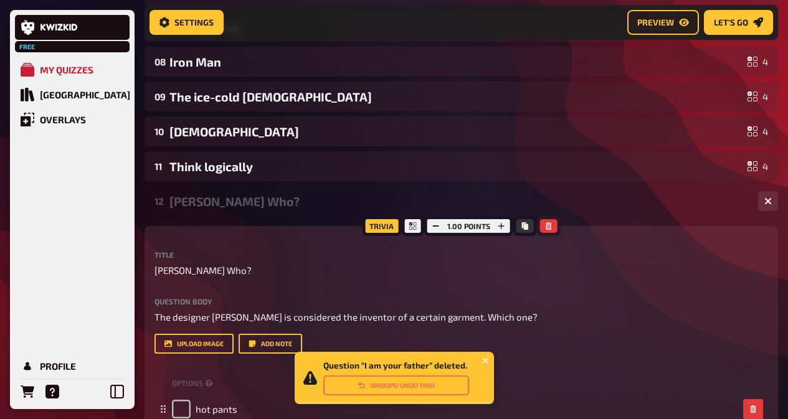
click at [547, 223] on icon "button" at bounding box center [548, 225] width 7 height 7
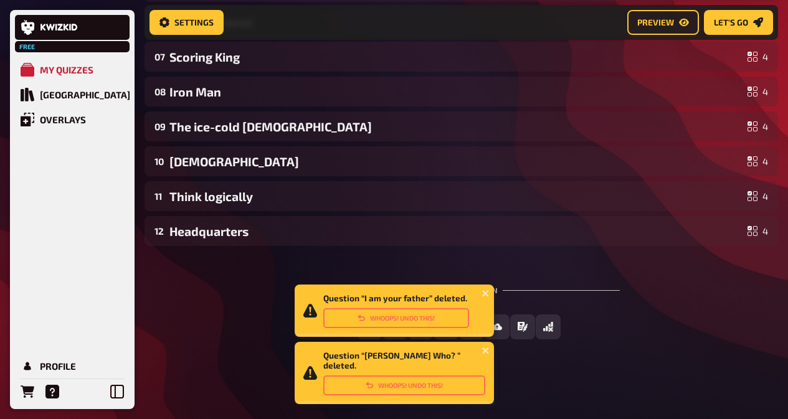
scroll to position [808, 0]
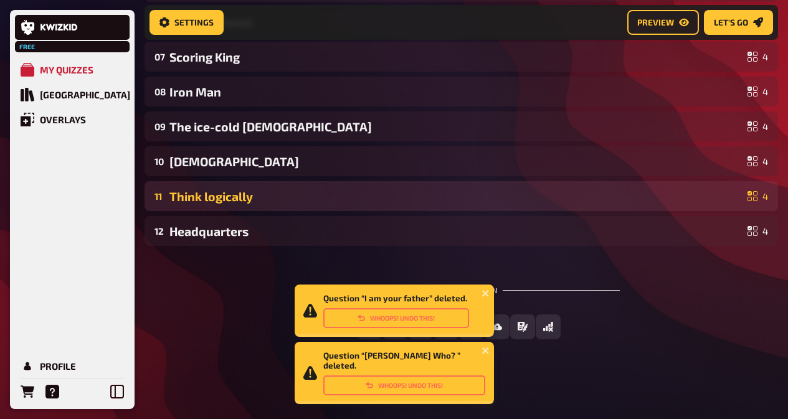
click at [497, 205] on div "11 Think logically 4" at bounding box center [460, 196] width 633 height 30
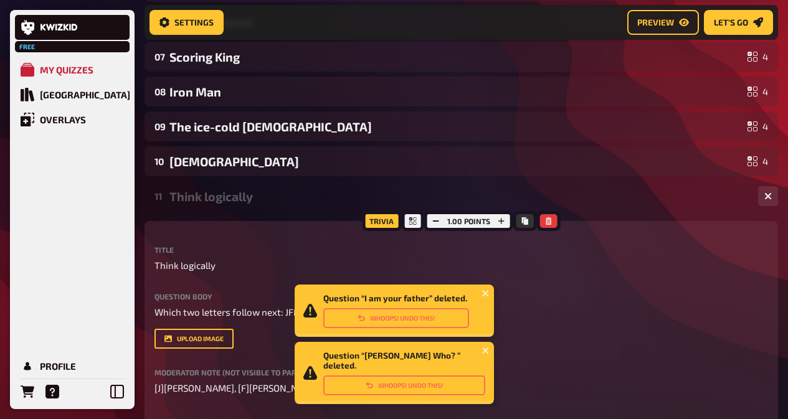
scroll to position [837, 0]
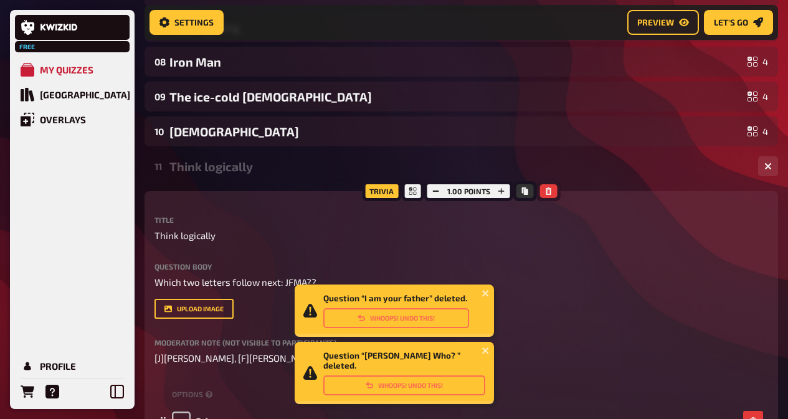
click at [545, 190] on icon "button" at bounding box center [548, 190] width 6 height 7
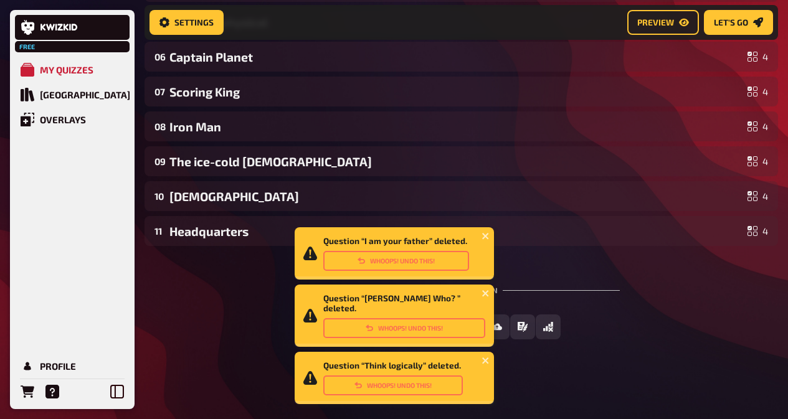
scroll to position [773, 0]
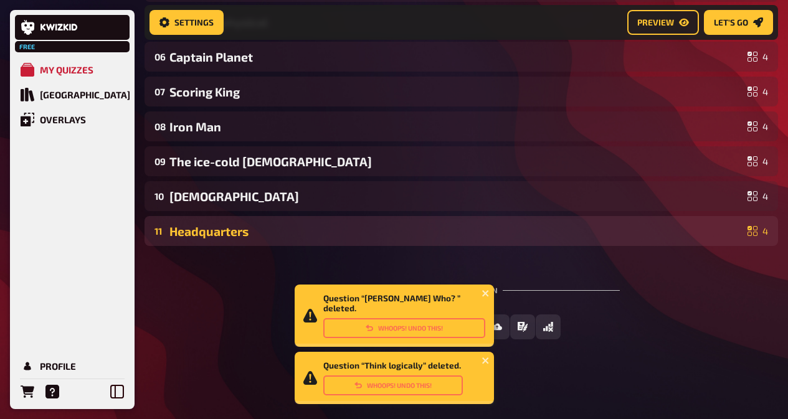
click at [502, 229] on div "Headquarters" at bounding box center [455, 231] width 573 height 14
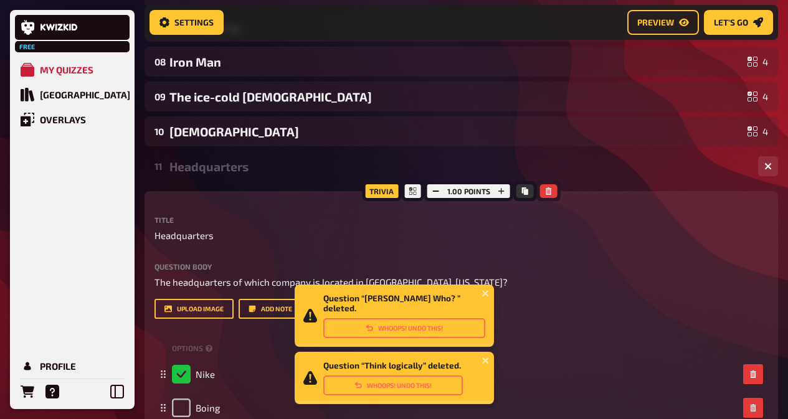
click at [545, 192] on icon "button" at bounding box center [548, 190] width 7 height 7
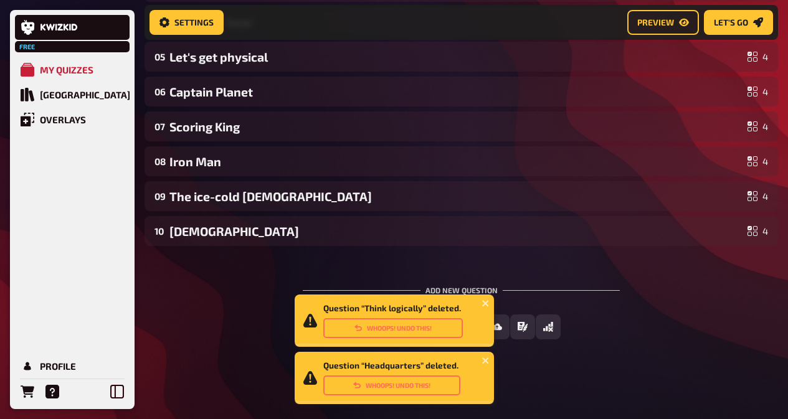
click at [220, 299] on div "Add new question Free Text Input Multiple Choice True / False Sorting Question …" at bounding box center [460, 312] width 633 height 93
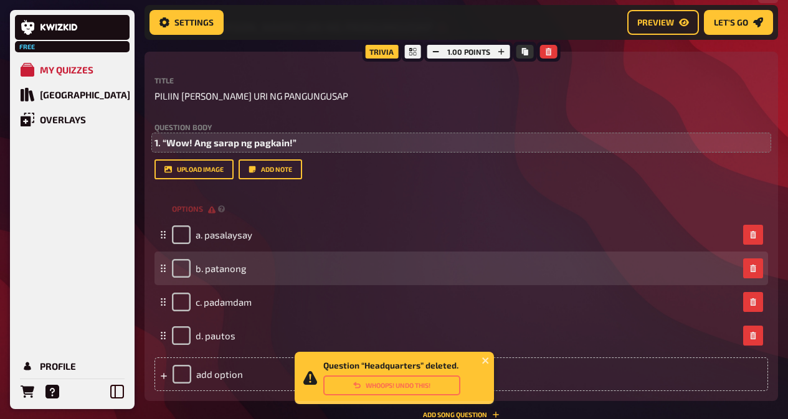
scroll to position [240, 0]
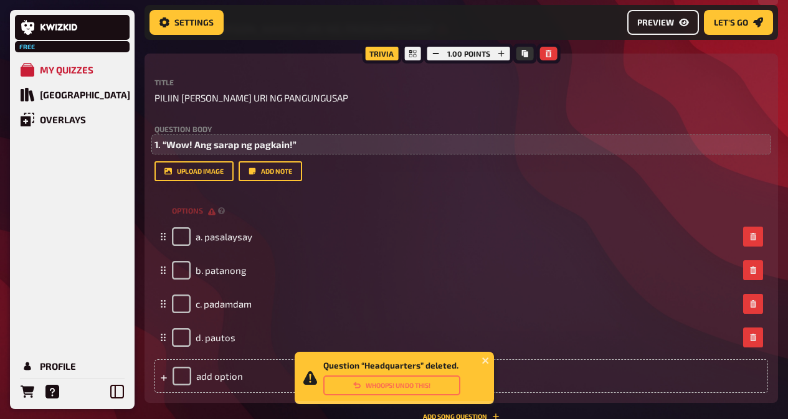
click at [661, 23] on span "Preview" at bounding box center [655, 22] width 37 height 9
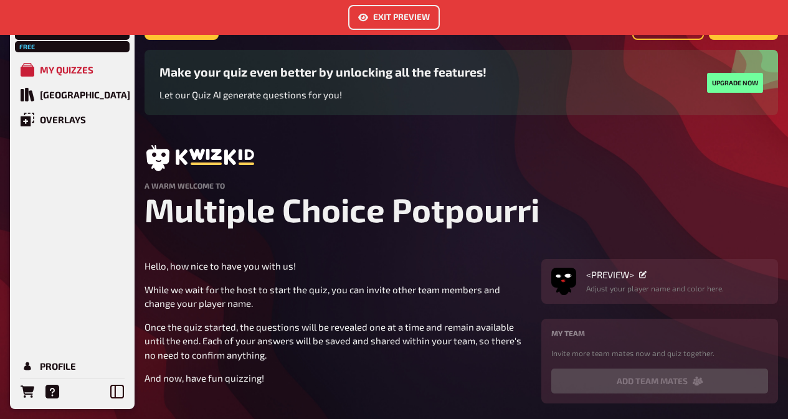
scroll to position [93, 0]
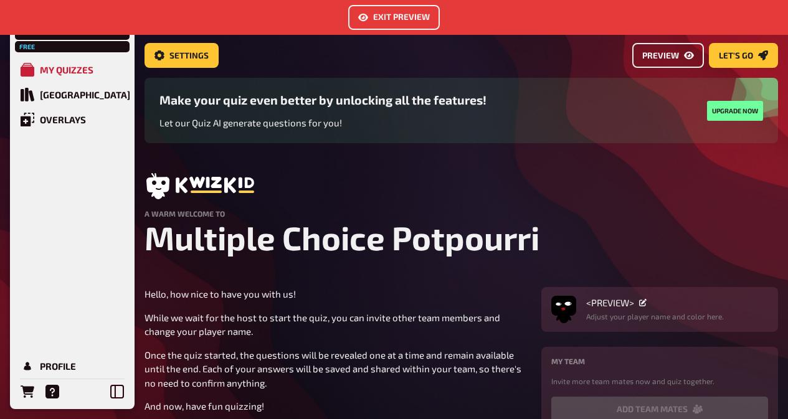
click at [679, 52] on span "Preview" at bounding box center [660, 56] width 37 height 9
click at [666, 298] on div "<PREVIEW>" at bounding box center [655, 302] width 138 height 11
click at [608, 306] on span "<PREVIEW>" at bounding box center [610, 302] width 48 height 11
click at [647, 303] on div "<PREVIEW>" at bounding box center [655, 302] width 138 height 11
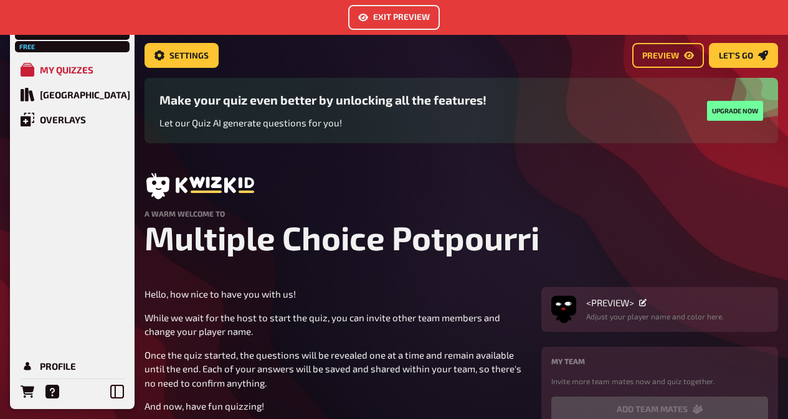
click at [646, 303] on icon at bounding box center [642, 302] width 7 height 7
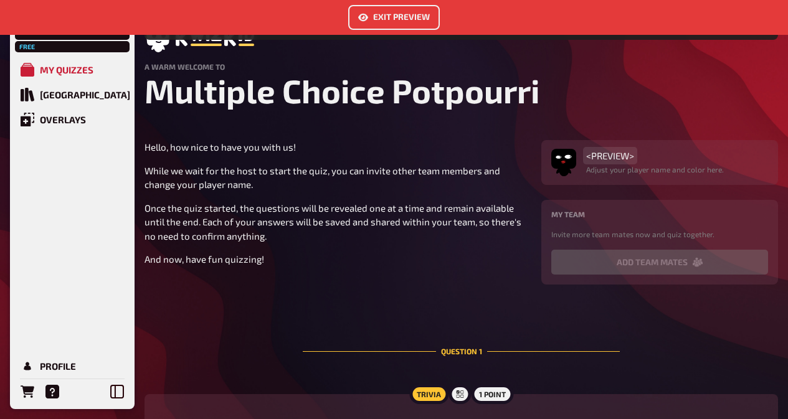
scroll to position [240, 0]
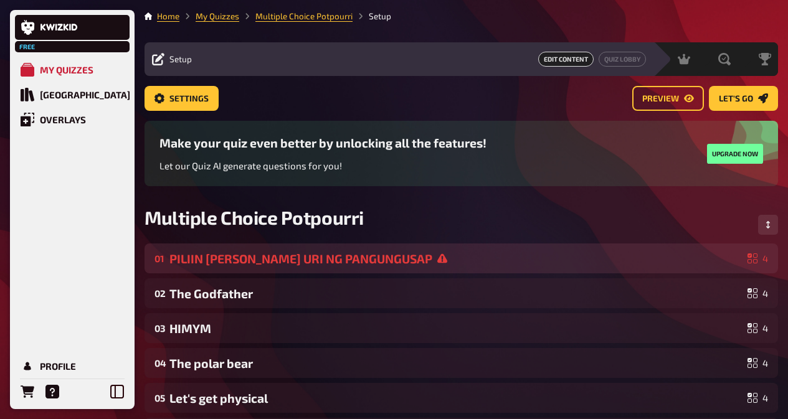
click at [437, 259] on icon at bounding box center [442, 258] width 10 height 9
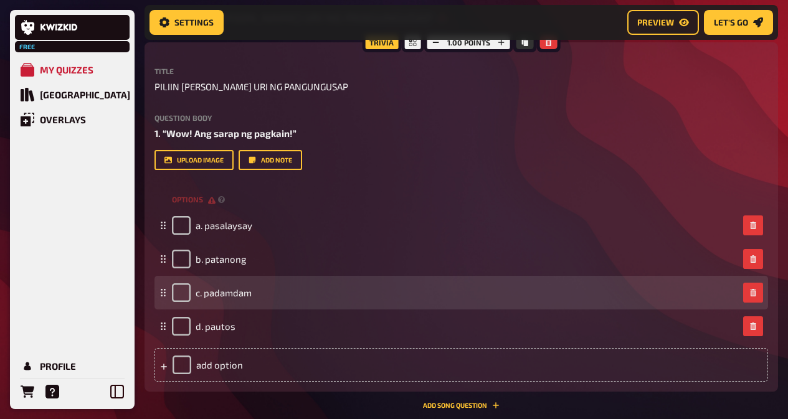
scroll to position [259, 0]
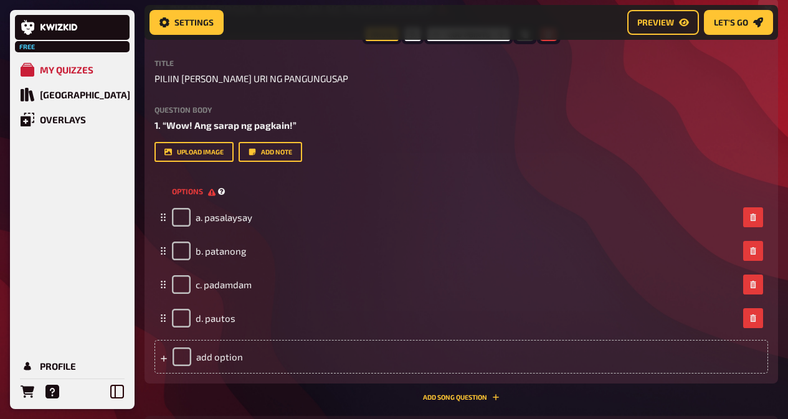
click at [205, 191] on span "options" at bounding box center [194, 191] width 44 height 11
click at [213, 189] on span "options" at bounding box center [194, 191] width 44 height 11
click at [217, 189] on small "options" at bounding box center [199, 191] width 55 height 11
click at [232, 185] on div "options" at bounding box center [460, 191] width 613 height 19
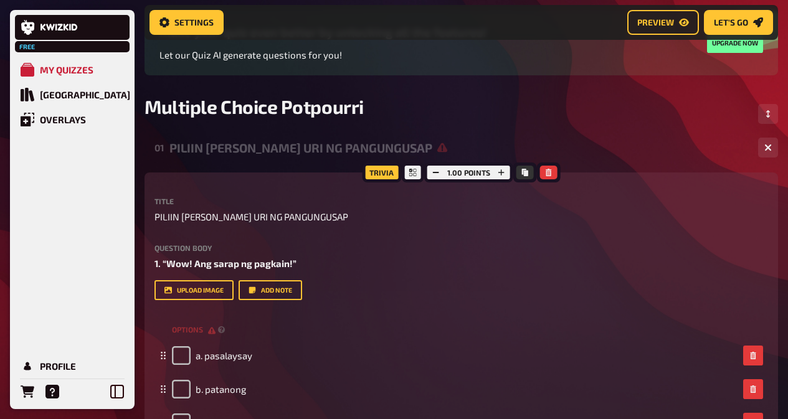
scroll to position [93, 0]
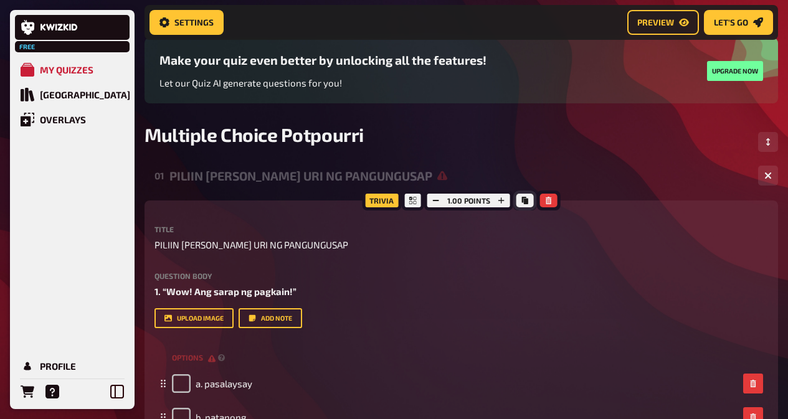
click at [525, 204] on icon "Copy" at bounding box center [525, 200] width 6 height 7
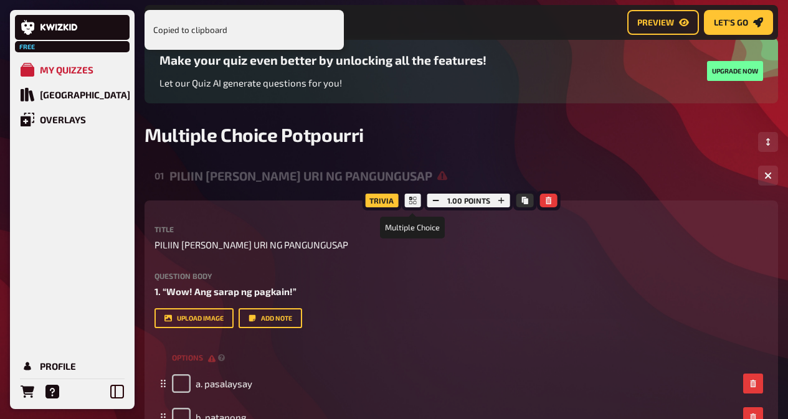
click at [415, 202] on icon at bounding box center [412, 200] width 7 height 7
click at [383, 199] on div "Trivia" at bounding box center [381, 201] width 39 height 20
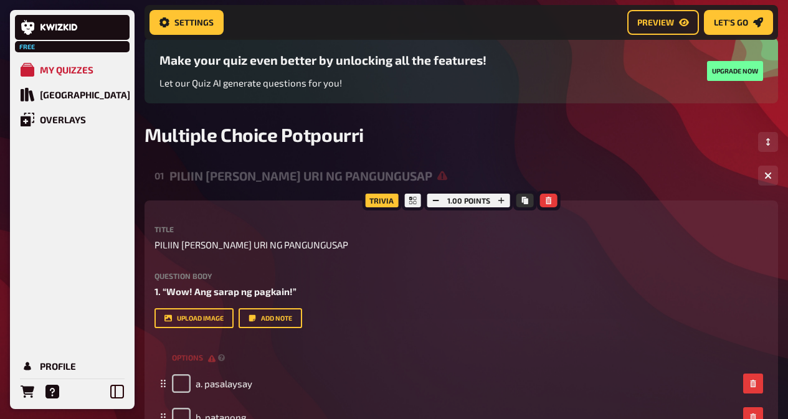
click at [389, 199] on div "Trivia" at bounding box center [381, 201] width 39 height 20
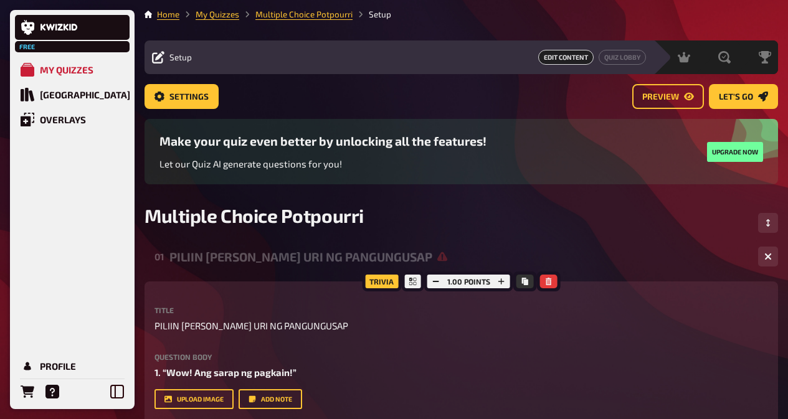
scroll to position [0, 0]
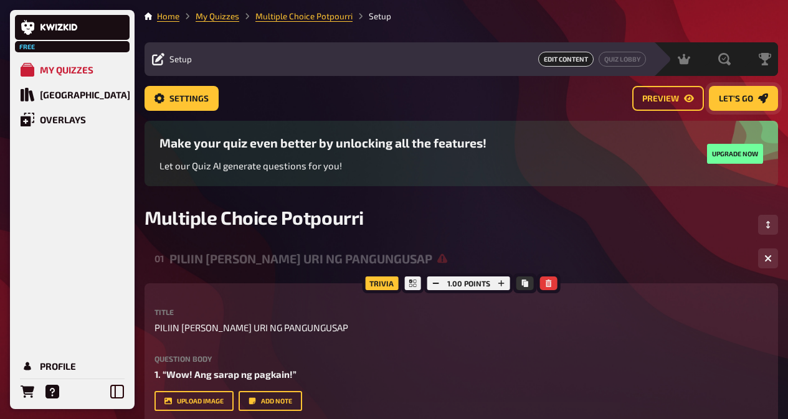
click at [737, 95] on span "Let's go" at bounding box center [735, 99] width 34 height 9
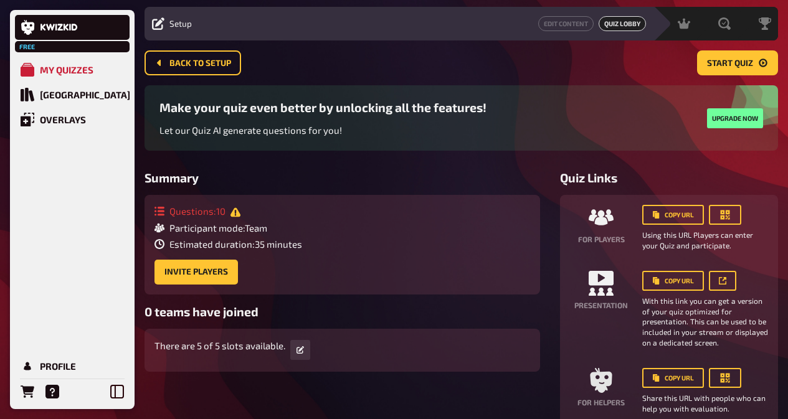
scroll to position [10, 0]
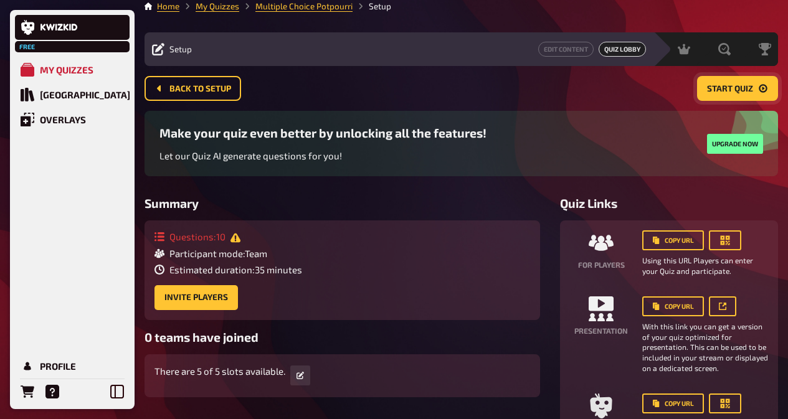
click at [737, 95] on button "Start Quiz" at bounding box center [737, 88] width 81 height 25
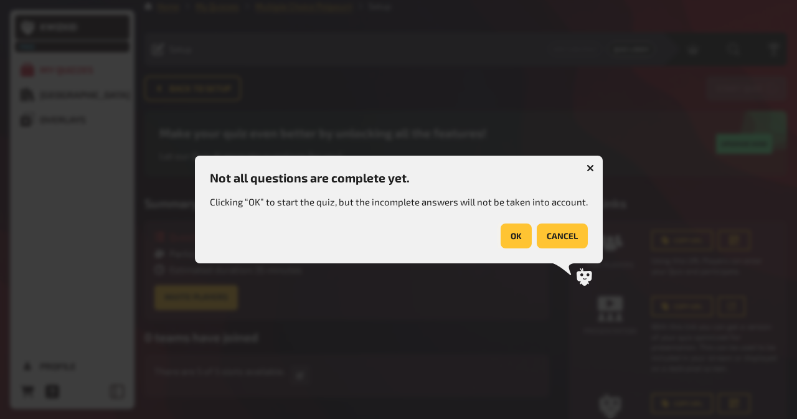
click at [510, 227] on button "OK" at bounding box center [516, 236] width 31 height 25
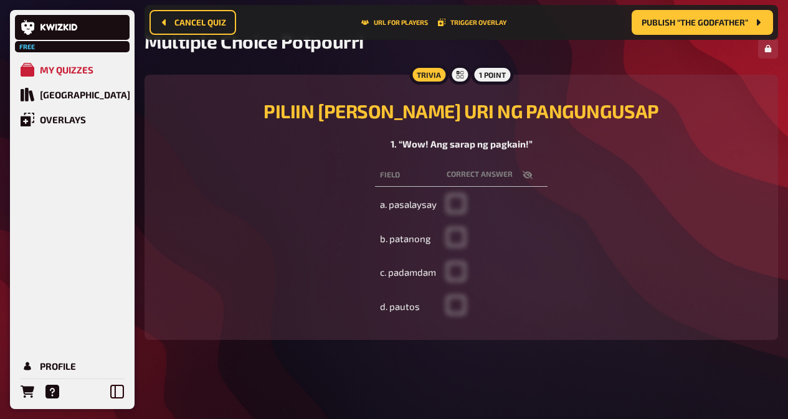
scroll to position [101, 0]
click at [527, 174] on icon "button" at bounding box center [527, 174] width 10 height 8
click at [527, 174] on icon "button" at bounding box center [527, 174] width 10 height 7
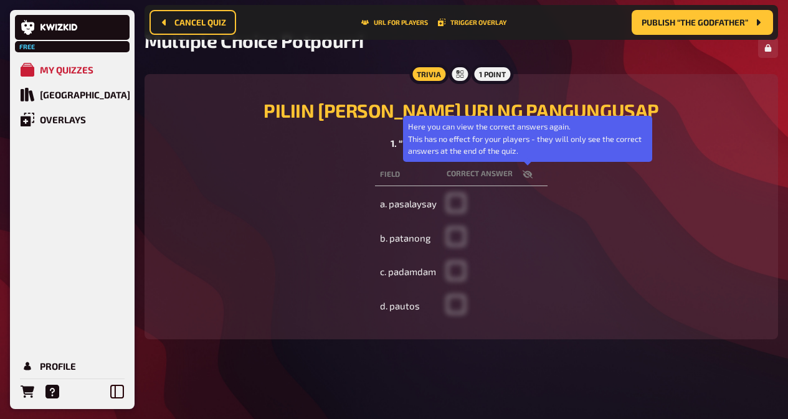
click at [527, 174] on icon "button" at bounding box center [527, 174] width 10 height 8
click at [527, 174] on icon "button" at bounding box center [527, 174] width 10 height 7
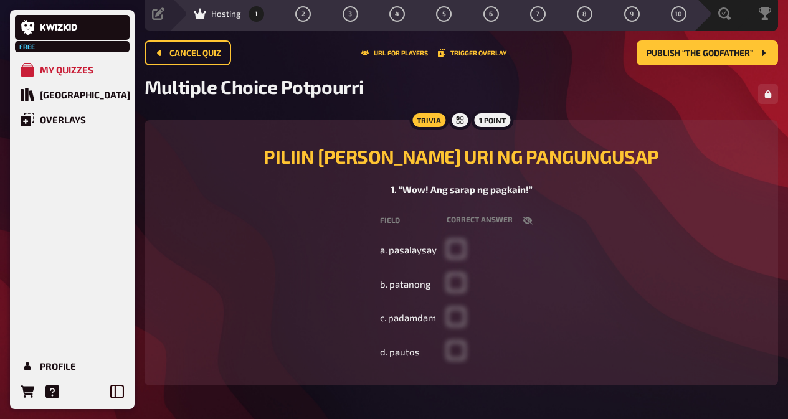
scroll to position [19, 0]
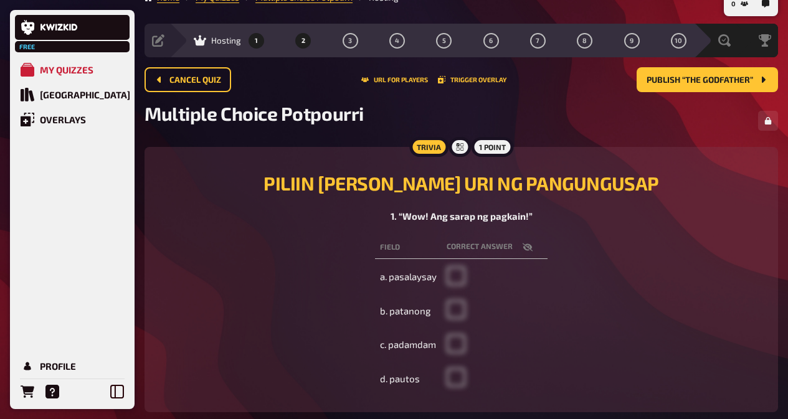
click at [301, 34] on button "2" at bounding box center [303, 41] width 20 height 20
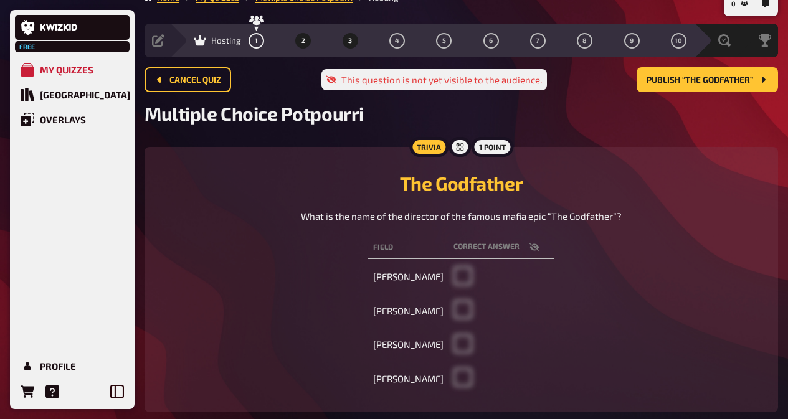
click at [342, 33] on button "3" at bounding box center [350, 41] width 20 height 20
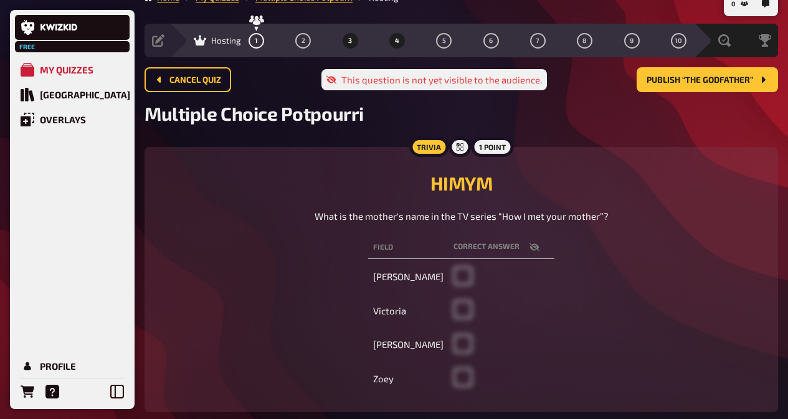
click at [405, 35] on button "4" at bounding box center [397, 41] width 20 height 20
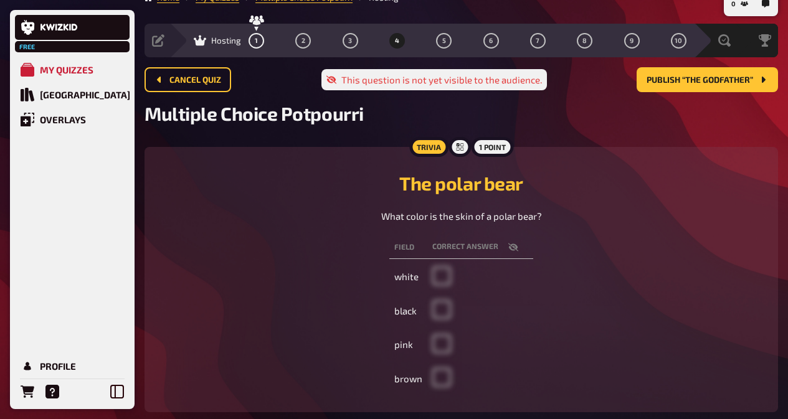
click at [405, 35] on button "4" at bounding box center [397, 41] width 20 height 20
click at [252, 46] on button "1" at bounding box center [257, 41] width 20 height 20
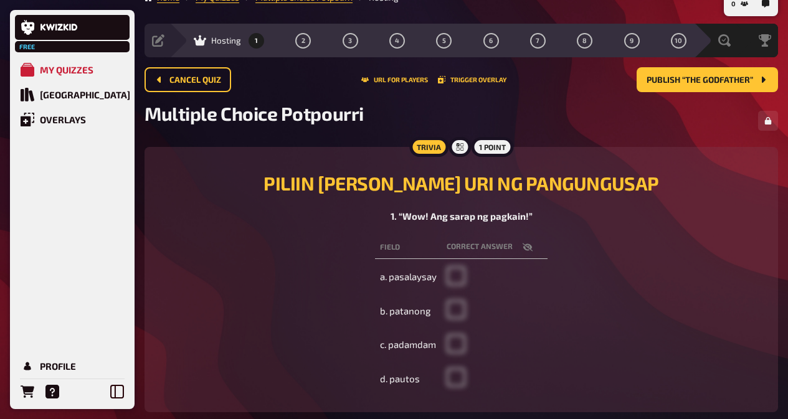
click at [252, 46] on button "1" at bounding box center [257, 41] width 20 height 20
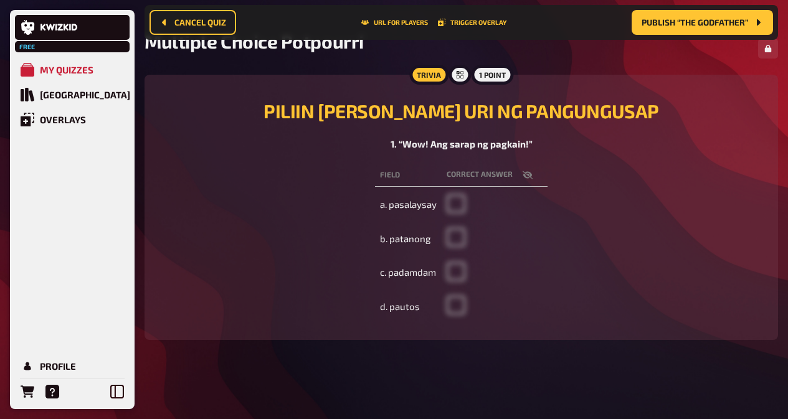
scroll to position [101, 0]
click at [446, 204] on td at bounding box center [494, 205] width 106 height 32
click at [382, 207] on td "a. pasalaysay" at bounding box center [408, 205] width 67 height 32
click at [443, 209] on td at bounding box center [494, 205] width 106 height 32
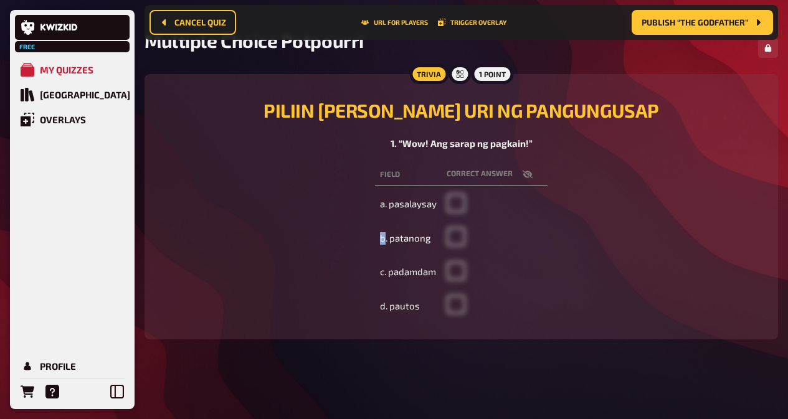
click at [443, 209] on td at bounding box center [494, 205] width 106 height 32
click at [387, 172] on th "Field" at bounding box center [408, 174] width 67 height 23
drag, startPoint x: 392, startPoint y: 172, endPoint x: 406, endPoint y: 176, distance: 14.2
click at [406, 176] on th "Field" at bounding box center [408, 174] width 67 height 23
click at [407, 176] on th "Field" at bounding box center [408, 174] width 67 height 23
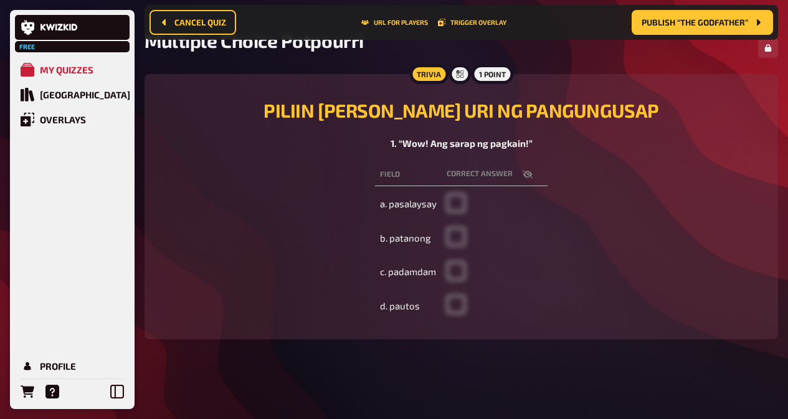
click at [407, 176] on th "Field" at bounding box center [408, 174] width 67 height 23
click at [598, 169] on div "Field correct answer a. pasalaysay b. patanong c. padamdam d. pautos" at bounding box center [460, 243] width 603 height 164
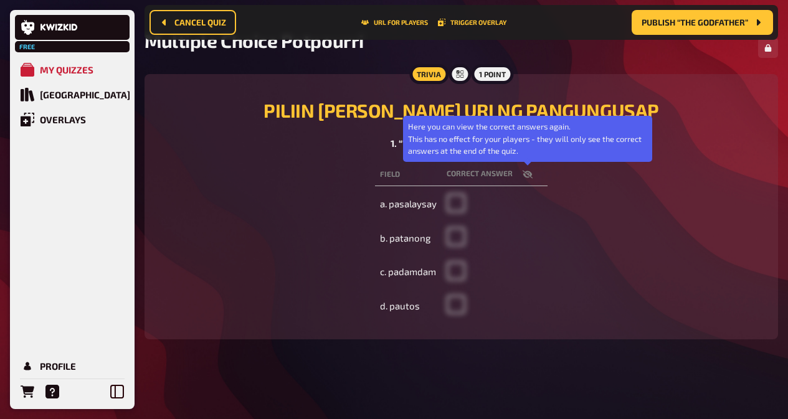
click at [525, 170] on icon "button" at bounding box center [527, 174] width 10 height 10
click at [525, 173] on icon "button" at bounding box center [527, 174] width 10 height 10
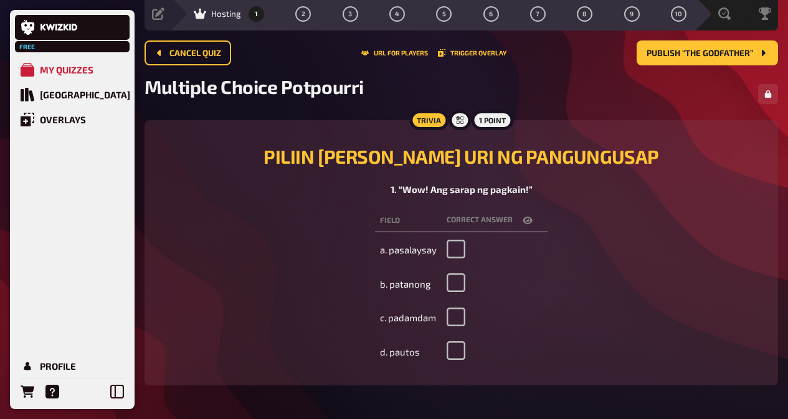
scroll to position [19, 0]
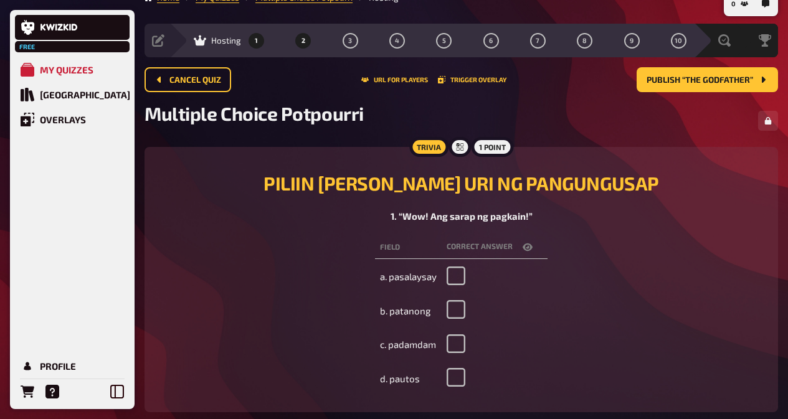
click at [307, 40] on button "2" at bounding box center [303, 41] width 20 height 20
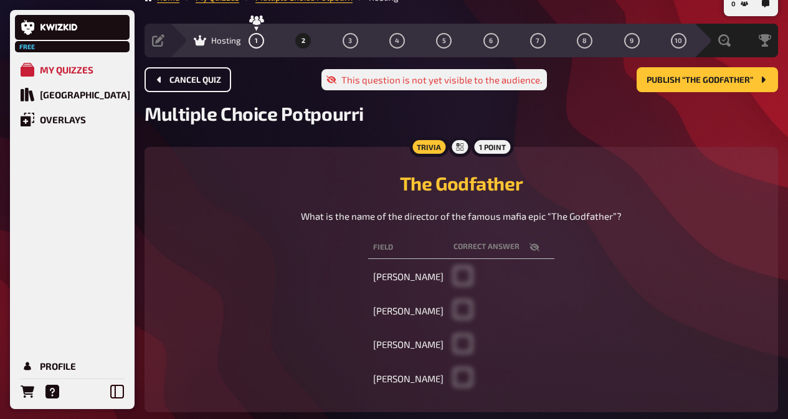
click at [186, 74] on button "Cancel Quiz" at bounding box center [187, 79] width 87 height 25
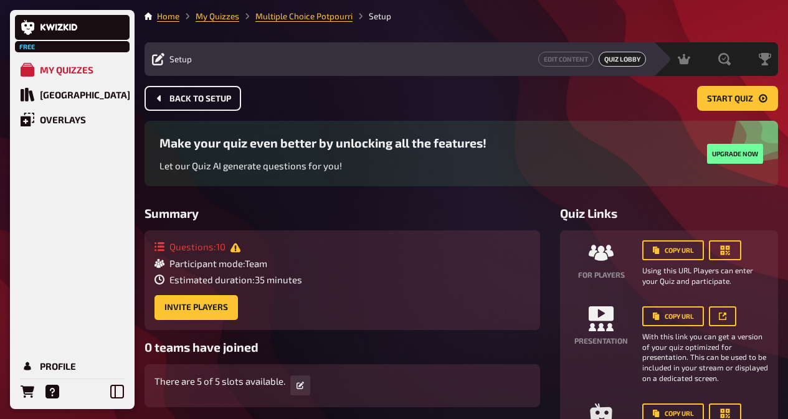
click at [179, 95] on span "Back to setup" at bounding box center [200, 99] width 62 height 9
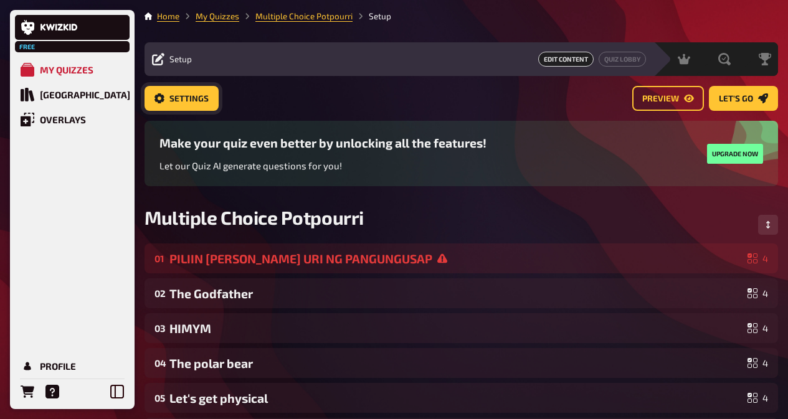
click at [179, 95] on span "Settings" at bounding box center [188, 99] width 39 height 9
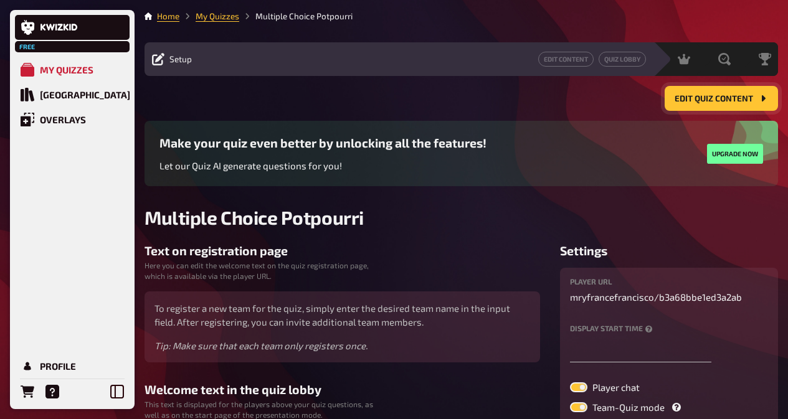
click at [720, 101] on span "Edit Quiz content" at bounding box center [713, 99] width 78 height 9
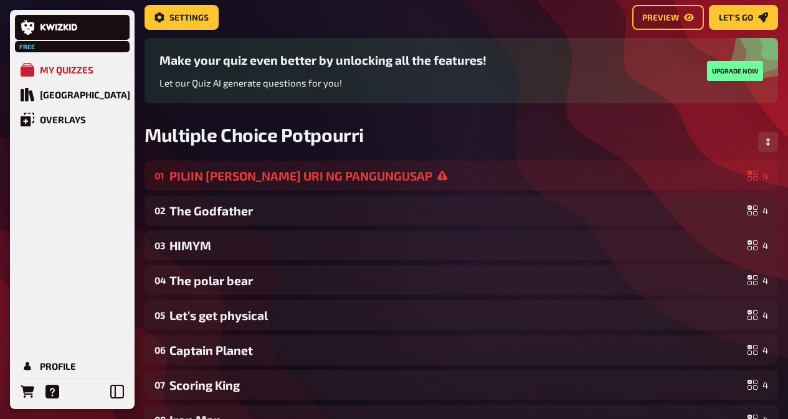
scroll to position [93, 0]
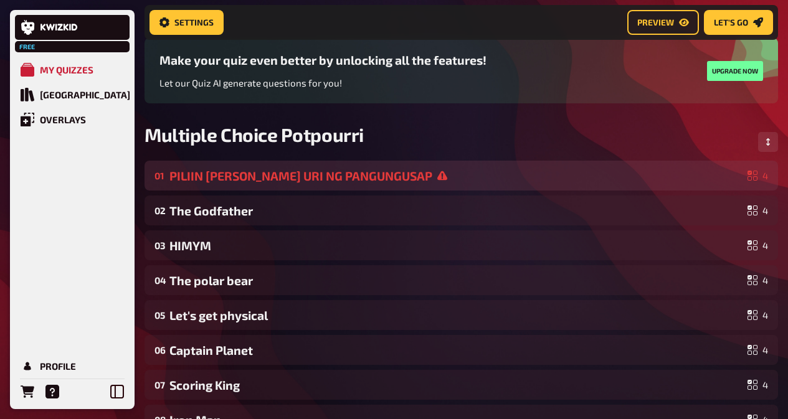
click at [461, 177] on div "PILIIN [PERSON_NAME] URI NG PANGUNGUSAP" at bounding box center [455, 176] width 573 height 14
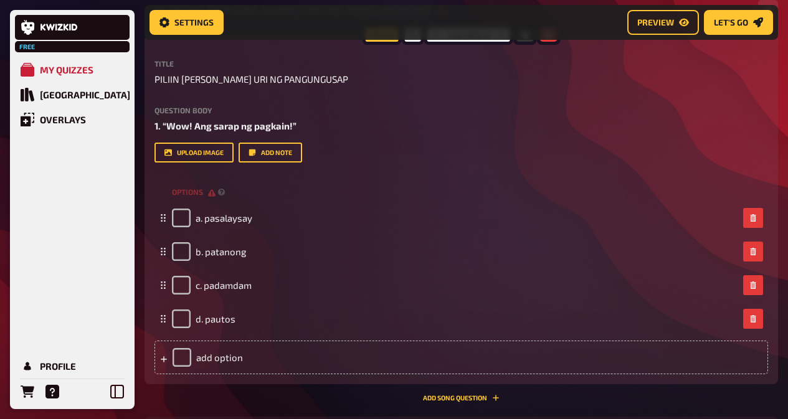
scroll to position [259, 0]
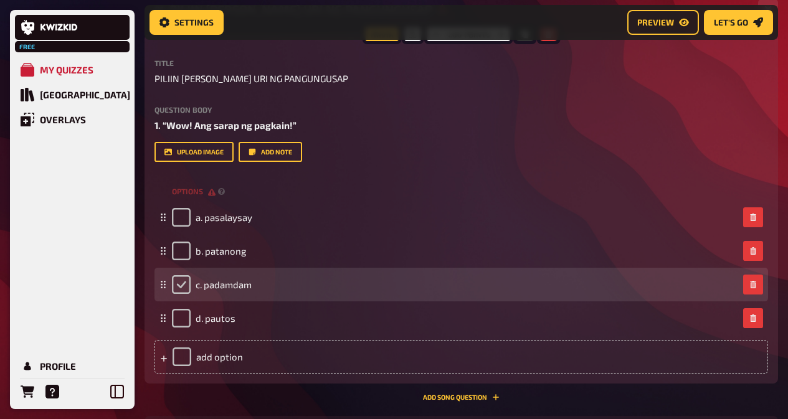
click at [180, 281] on input "checkbox" at bounding box center [181, 284] width 19 height 19
checkbox input "true"
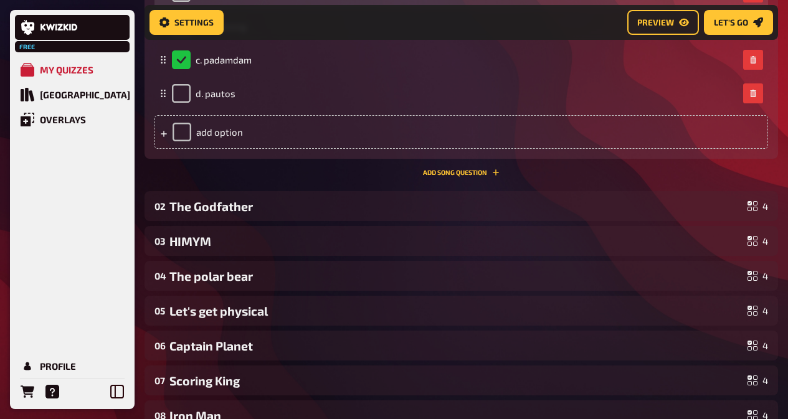
scroll to position [508, 0]
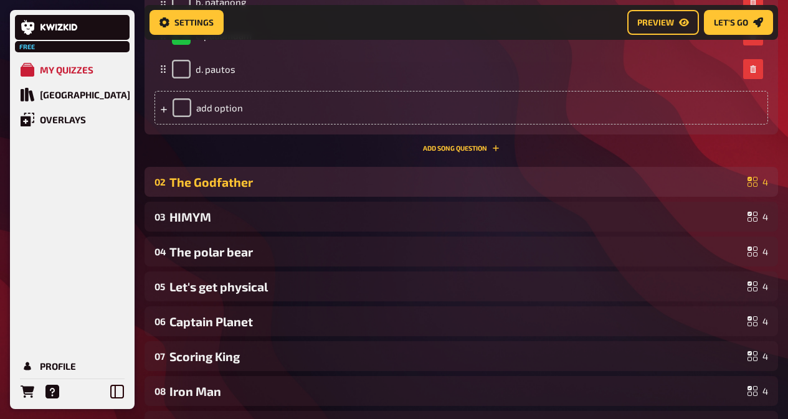
click at [389, 179] on div "The Godfather" at bounding box center [455, 182] width 573 height 14
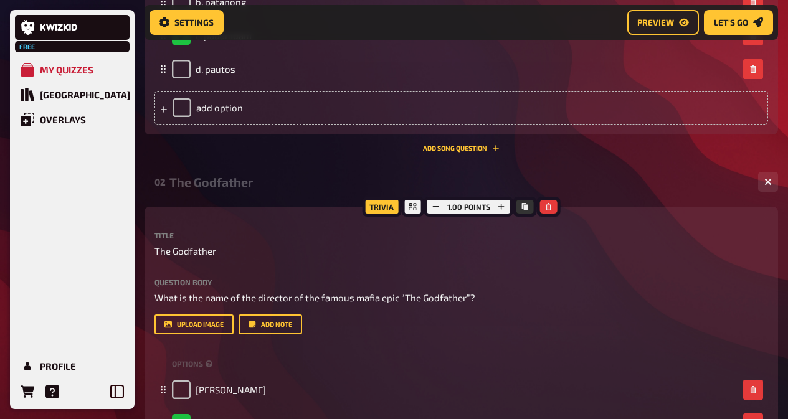
click at [299, 181] on div "The Godfather" at bounding box center [458, 182] width 578 height 14
click at [265, 178] on div "The Godfather" at bounding box center [458, 182] width 578 height 14
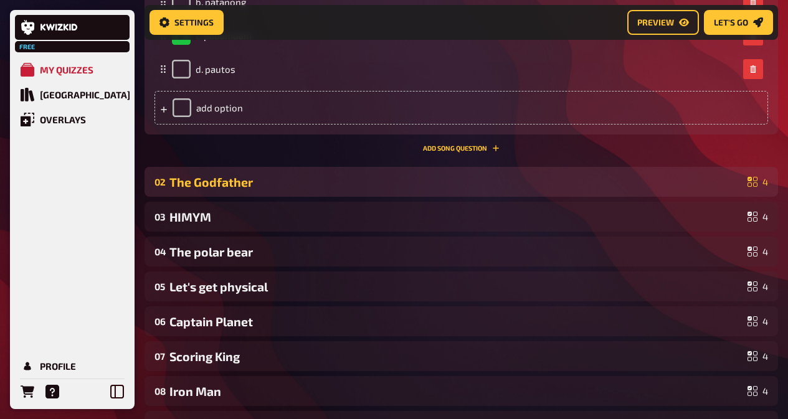
click at [254, 190] on div "02 The Godfather 4" at bounding box center [460, 182] width 633 height 30
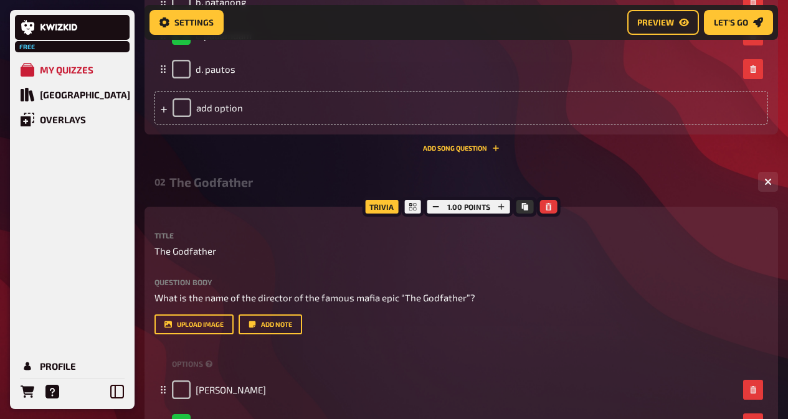
scroll to position [591, 0]
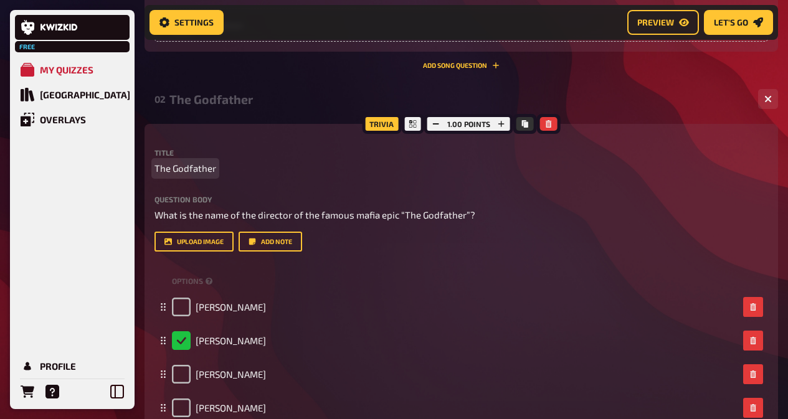
click at [222, 169] on p "The Godfather" at bounding box center [460, 168] width 613 height 14
click at [219, 167] on p "The Godfather" at bounding box center [460, 168] width 613 height 14
click at [170, 148] on div "Trivia 1.00 points Title The Godfather Question body What is the name of the di…" at bounding box center [460, 298] width 633 height 349
click at [214, 171] on span "The Godfather" at bounding box center [185, 168] width 62 height 14
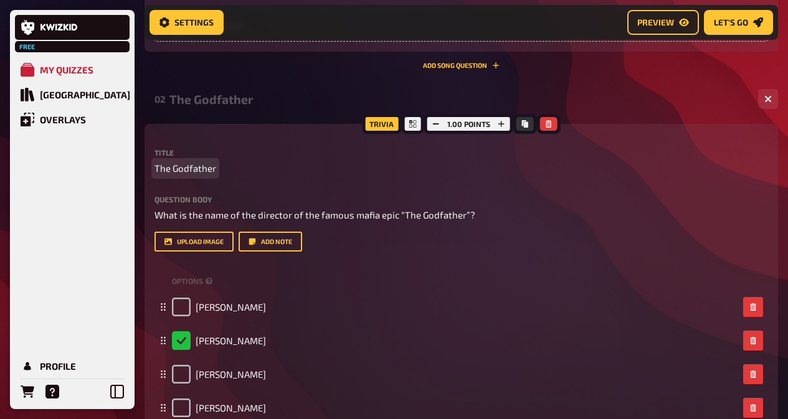
click at [214, 170] on span "The Godfather" at bounding box center [185, 168] width 62 height 14
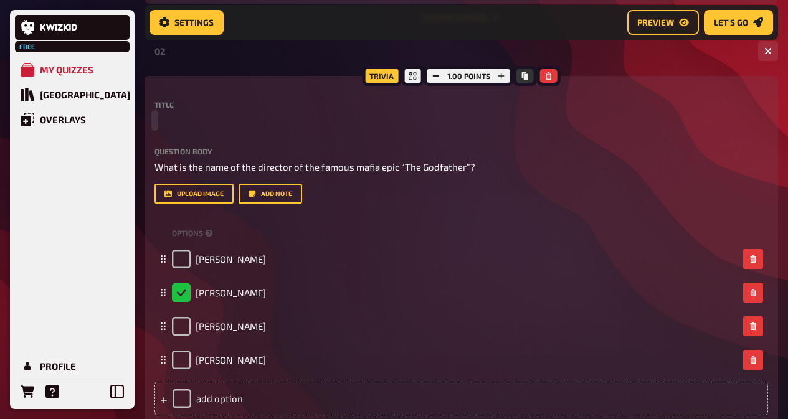
scroll to position [674, 0]
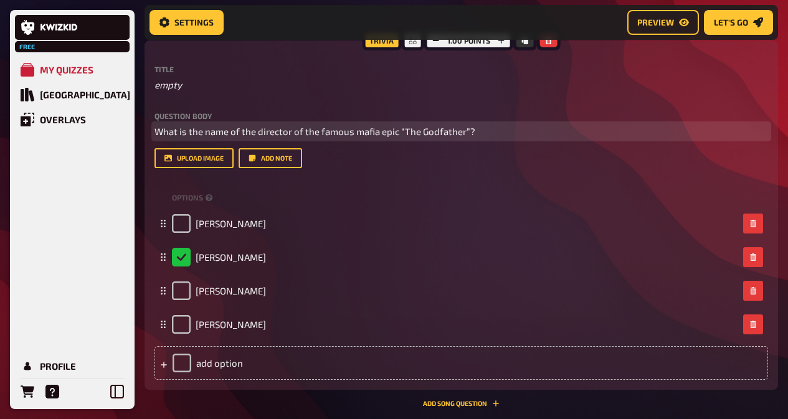
click at [474, 130] on p "What is the name of the director of the famous mafia epic “The Godfather”?" at bounding box center [460, 132] width 613 height 14
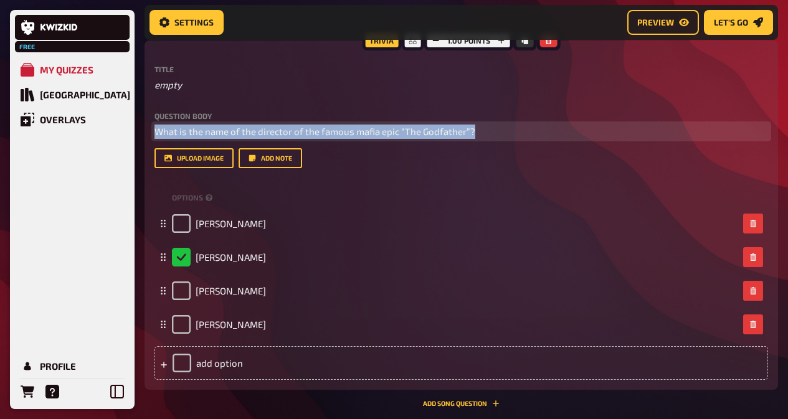
click at [474, 130] on p "What is the name of the director of the famous mafia epic “The Godfather”?" at bounding box center [460, 132] width 613 height 14
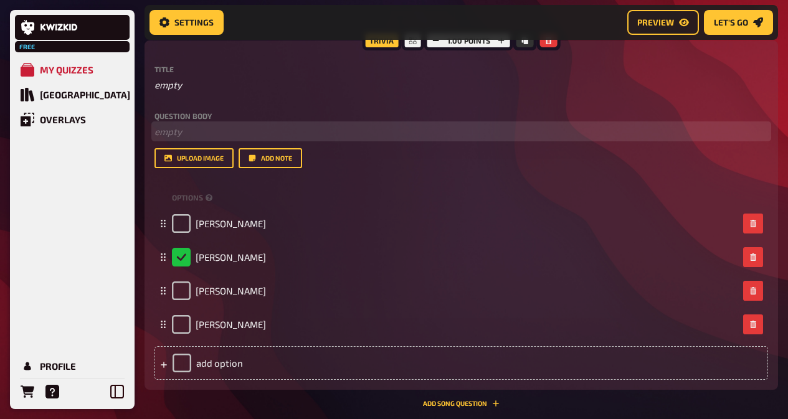
click at [266, 128] on p "﻿ empty" at bounding box center [460, 132] width 613 height 14
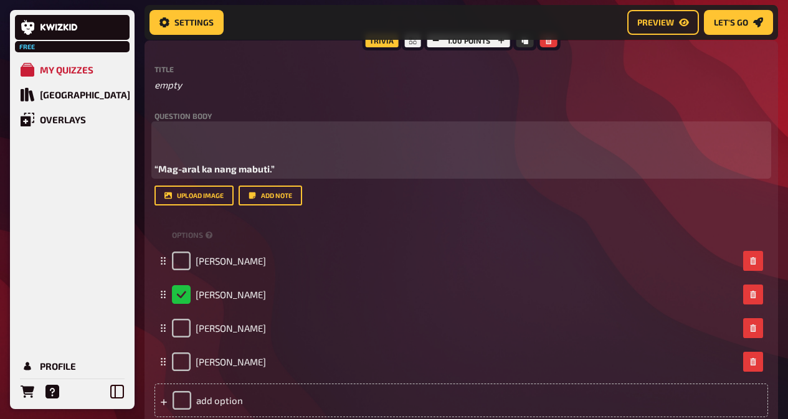
click at [154, 167] on span "“Mag-aral ka nang mabuti.”" at bounding box center [214, 168] width 120 height 11
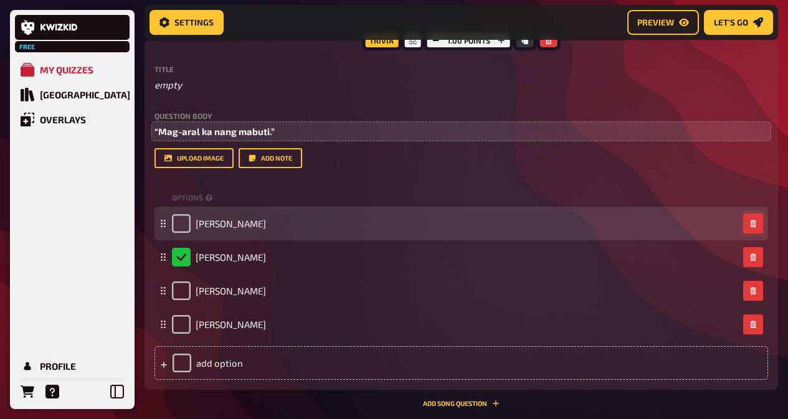
click at [755, 219] on button "button" at bounding box center [753, 224] width 20 height 20
checkbox input "true"
checkbox input "false"
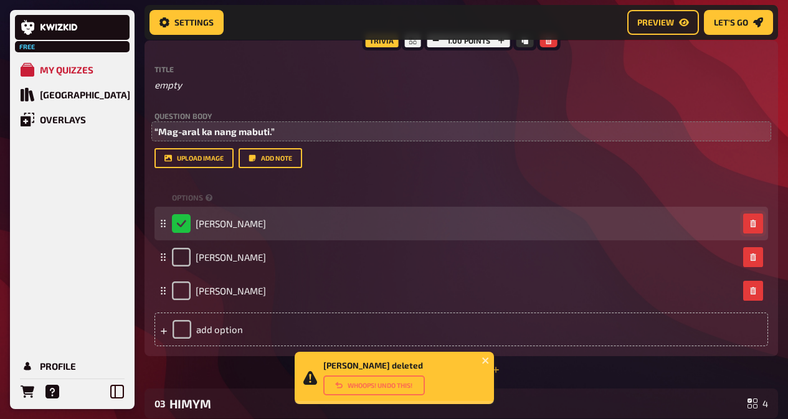
click at [755, 219] on button "button" at bounding box center [753, 224] width 20 height 20
checkbox input "false"
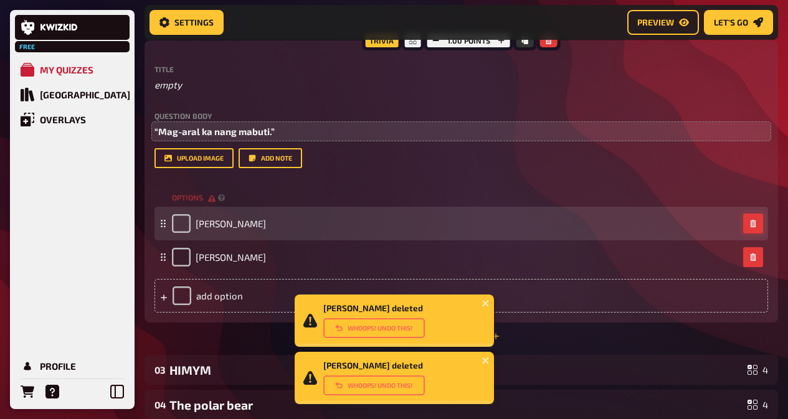
click at [755, 219] on button "button" at bounding box center [753, 224] width 20 height 20
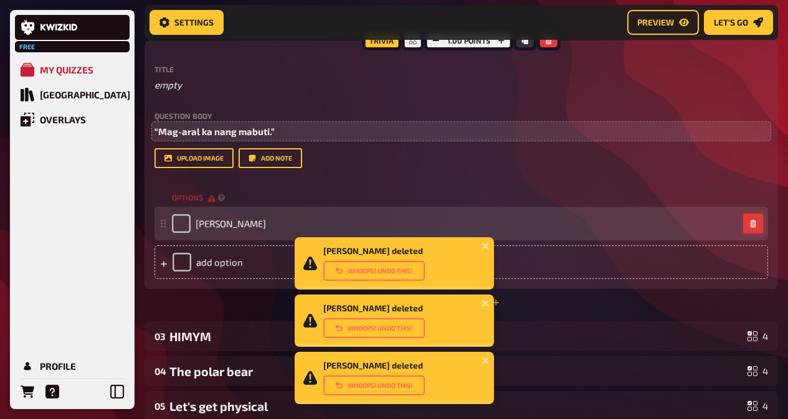
click at [755, 219] on button "button" at bounding box center [753, 224] width 20 height 20
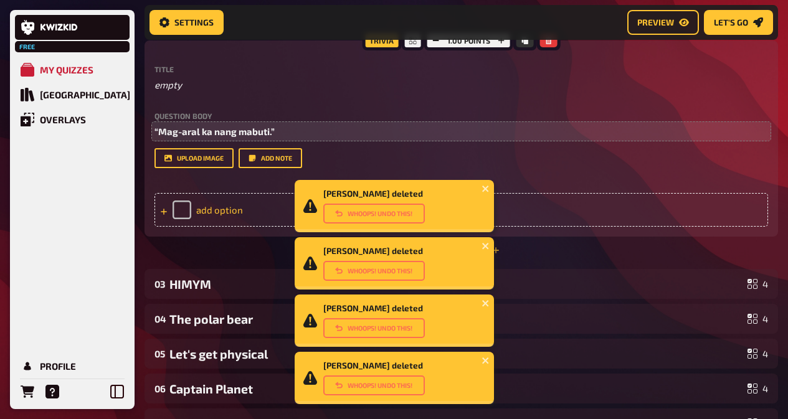
click at [717, 219] on div "add option" at bounding box center [460, 210] width 613 height 34
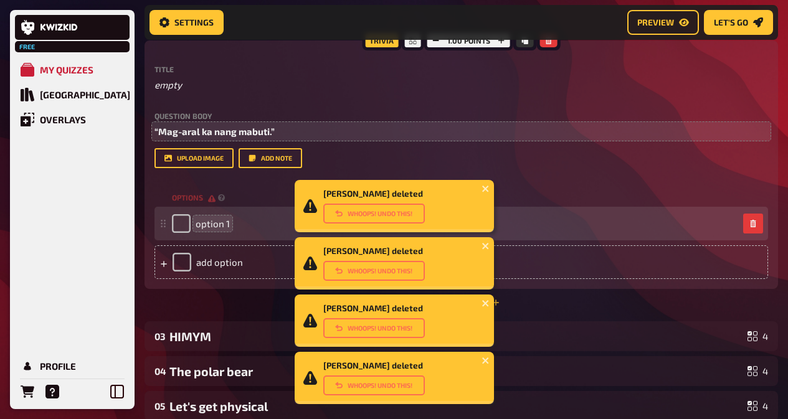
click at [225, 220] on span "option 1" at bounding box center [213, 223] width 34 height 11
click at [229, 222] on div "option 1" at bounding box center [455, 223] width 566 height 19
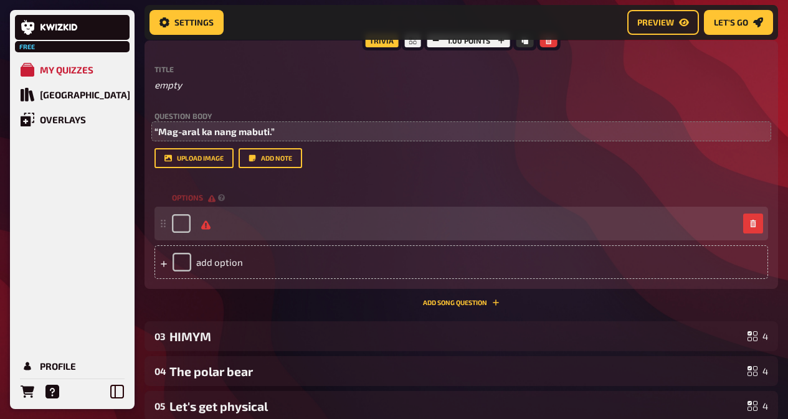
click at [195, 223] on div at bounding box center [191, 223] width 39 height 19
click at [220, 257] on div "add option" at bounding box center [460, 262] width 613 height 34
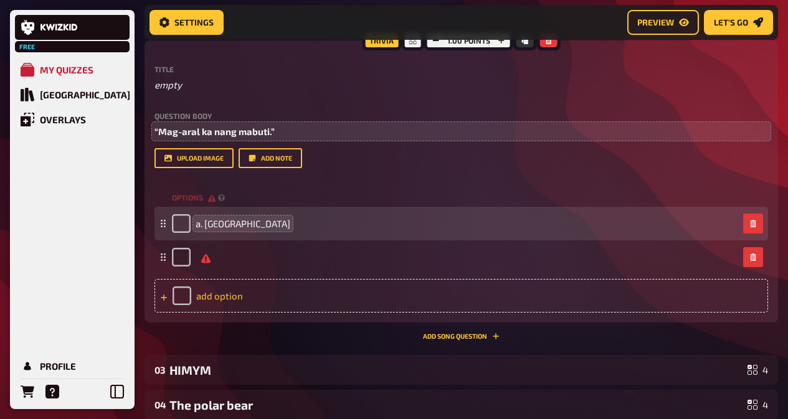
click at [224, 301] on div "add option" at bounding box center [460, 296] width 613 height 34
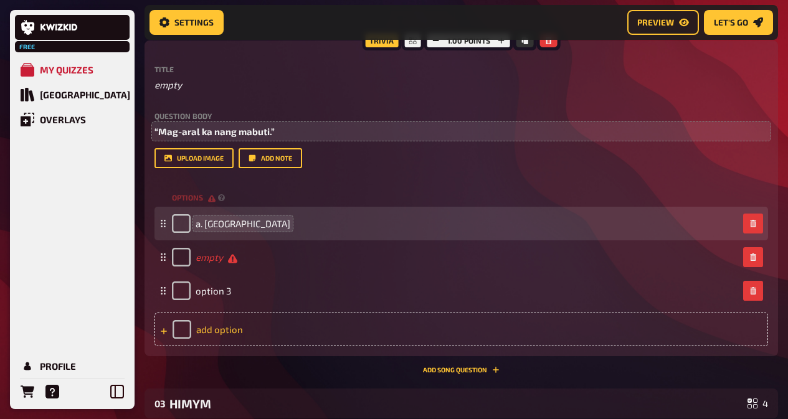
click at [215, 327] on div "add option" at bounding box center [460, 330] width 613 height 34
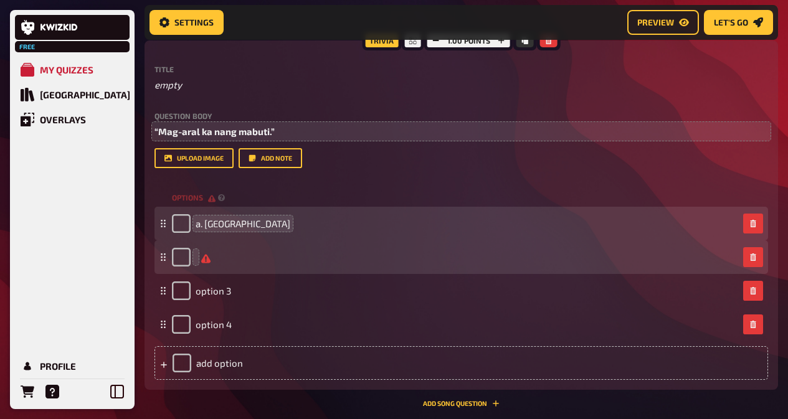
click at [197, 260] on div at bounding box center [455, 257] width 566 height 19
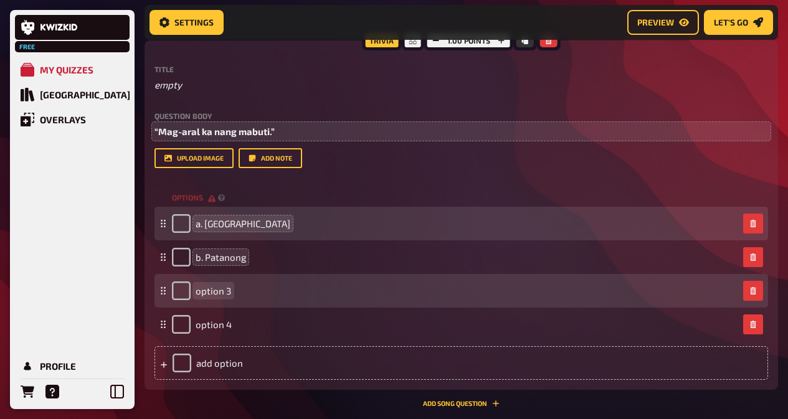
click at [228, 289] on span "option 3" at bounding box center [213, 290] width 35 height 11
click at [197, 291] on div "empty" at bounding box center [455, 290] width 566 height 19
click at [197, 291] on div at bounding box center [455, 290] width 566 height 19
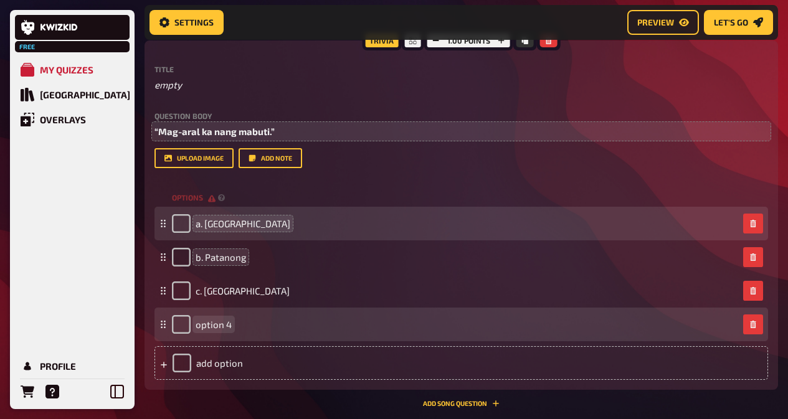
click at [219, 319] on span "option 4" at bounding box center [214, 324] width 36 height 11
click at [197, 320] on div "empty" at bounding box center [455, 324] width 566 height 19
click at [181, 325] on input "checkbox" at bounding box center [181, 324] width 19 height 19
checkbox input "true"
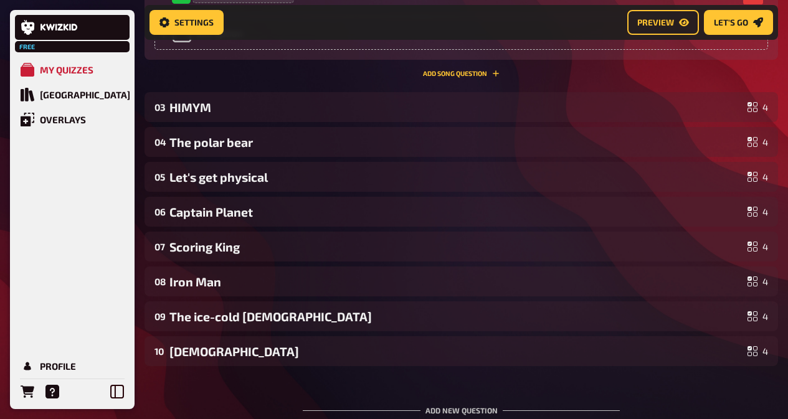
scroll to position [1006, 0]
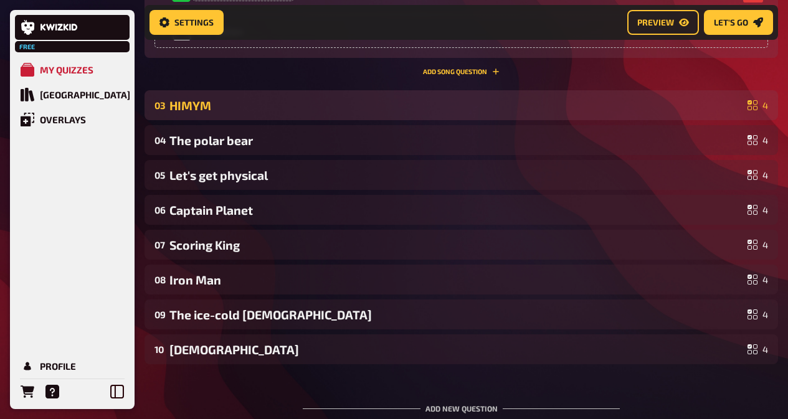
click at [404, 100] on div "HIMYM" at bounding box center [455, 105] width 573 height 14
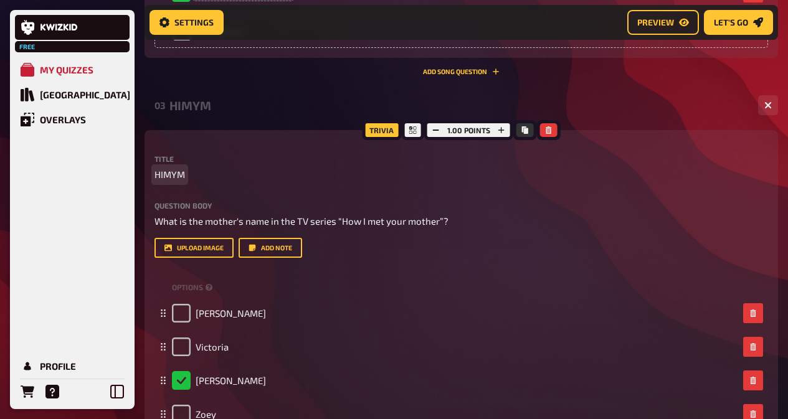
click at [238, 181] on p "HIMYM" at bounding box center [460, 174] width 613 height 14
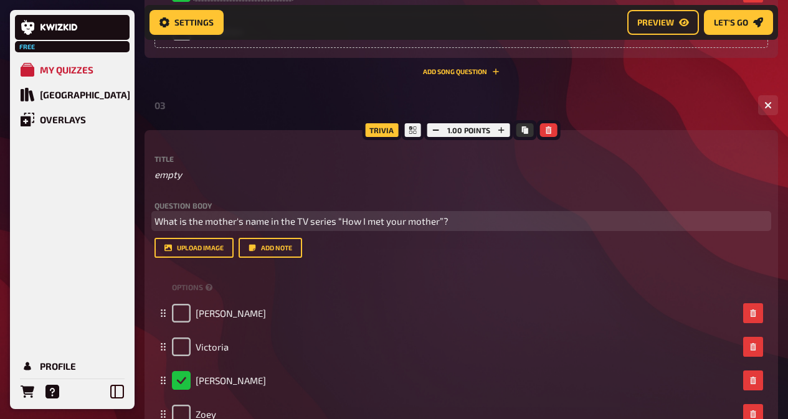
click at [464, 217] on p "What is the mother's name in the TV series “How I met your mother”?" at bounding box center [460, 221] width 613 height 14
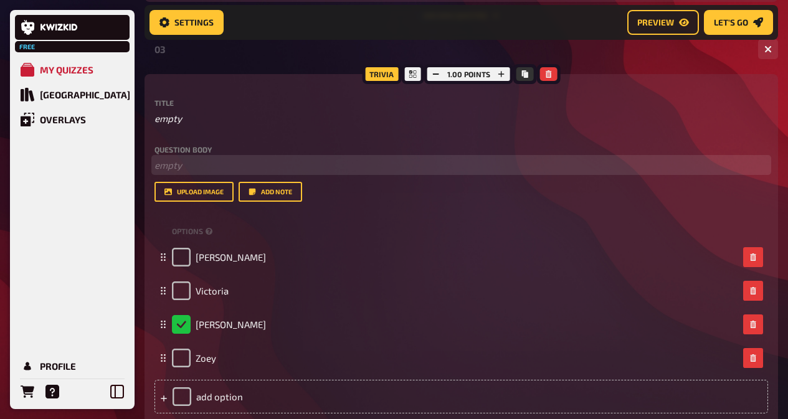
scroll to position [1089, 0]
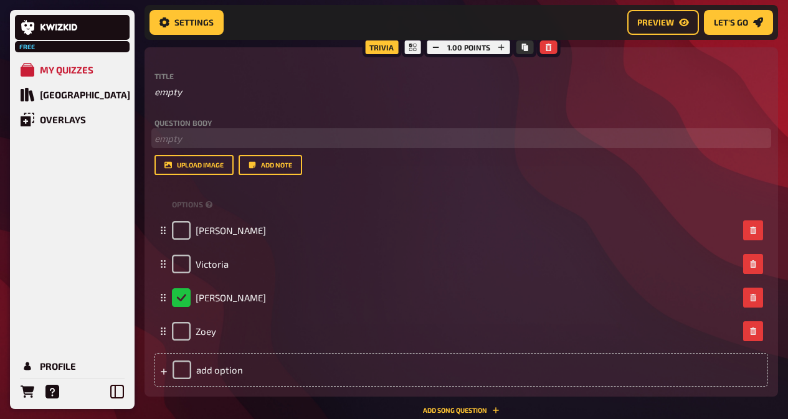
click at [260, 133] on p "﻿ empty" at bounding box center [460, 138] width 613 height 14
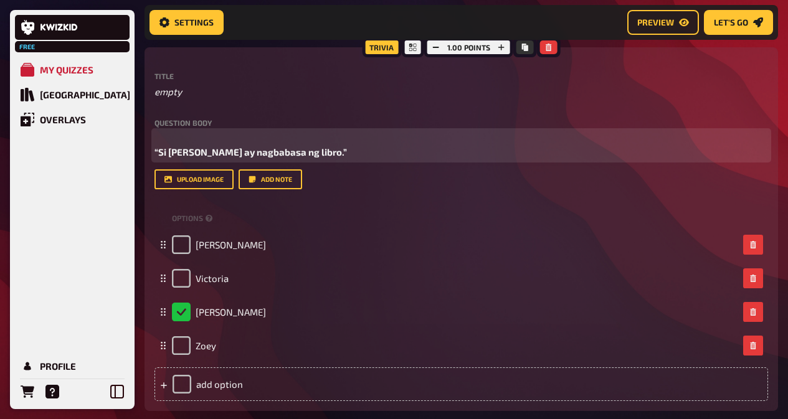
click at [257, 139] on p "“Si [PERSON_NAME] ay nagbabasa ng libro.”" at bounding box center [460, 145] width 613 height 28
click at [156, 150] on span "“Si [PERSON_NAME] ay nagbabasa ng libro.”" at bounding box center [250, 151] width 192 height 11
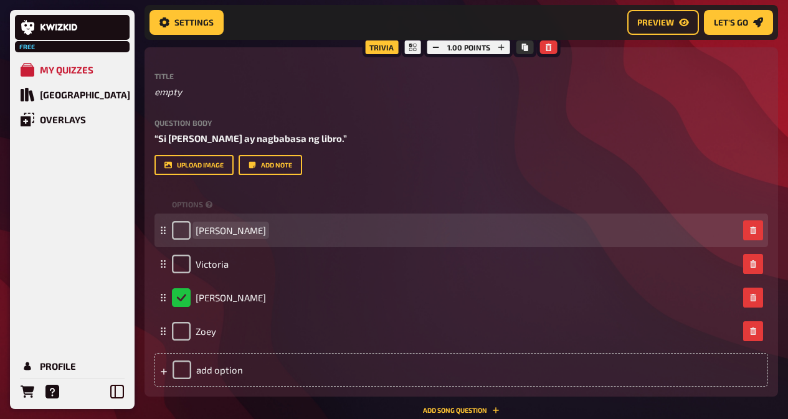
click at [238, 227] on div "[PERSON_NAME]" at bounding box center [455, 230] width 566 height 19
click at [215, 228] on span "[PERSON_NAME]" at bounding box center [231, 230] width 70 height 11
